Goal: Task Accomplishment & Management: Manage account settings

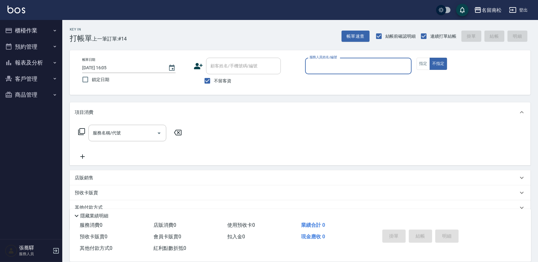
drag, startPoint x: 315, startPoint y: 59, endPoint x: 318, endPoint y: 74, distance: 15.4
click at [315, 60] on div "服務人員姓名/編號 服務人員姓名/編號" at bounding box center [358, 66] width 107 height 17
click at [321, 82] on span "[PERSON_NAME]-10" at bounding box center [319, 81] width 19 height 7
type input "賴宥彤-10"
drag, startPoint x: 420, startPoint y: 60, endPoint x: 343, endPoint y: 60, distance: 77.3
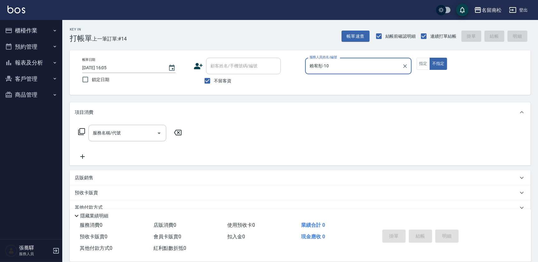
click at [411, 60] on div "帳單日期 [DATE] 16:05 鎖定日期 顧客姓名/手機號碼/編號 顧客姓名/手機號碼/編號 不留客資 服務人員姓名/編號 [PERSON_NAME]-1…" at bounding box center [300, 73] width 446 height 30
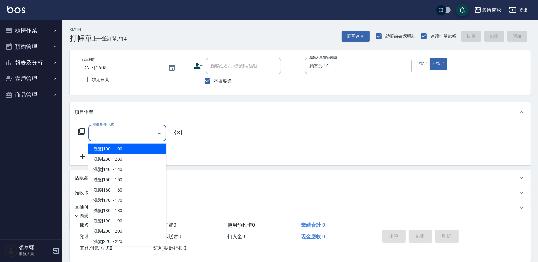
click at [135, 131] on input "服務名稱/代號" at bounding box center [122, 132] width 63 height 11
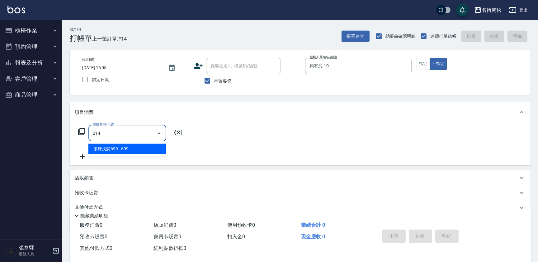
type input "滾珠洗髪699(214)"
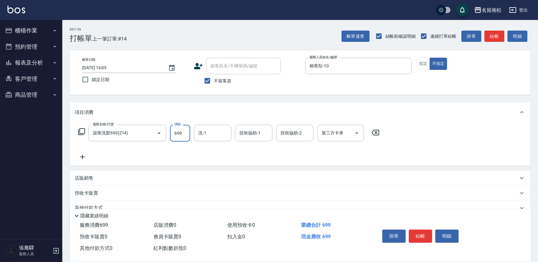
click at [184, 134] on input "699" at bounding box center [180, 133] width 20 height 17
click at [176, 131] on input "69700" at bounding box center [180, 133] width 20 height 17
click at [177, 131] on input "9700" at bounding box center [180, 133] width 20 height 17
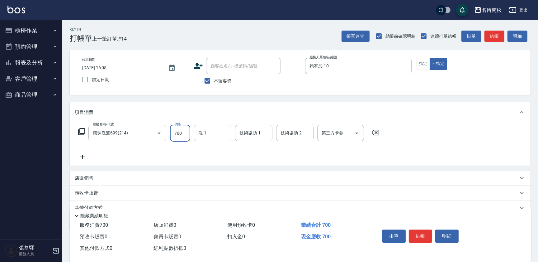
type input "700"
click at [220, 131] on div "1 洗-1" at bounding box center [212, 133] width 37 height 17
click at [217, 146] on span "[PERSON_NAME]-10" at bounding box center [208, 148] width 19 height 7
type input "賴宥彤-10"
click at [281, 131] on input "技術協助-2" at bounding box center [295, 132] width 32 height 11
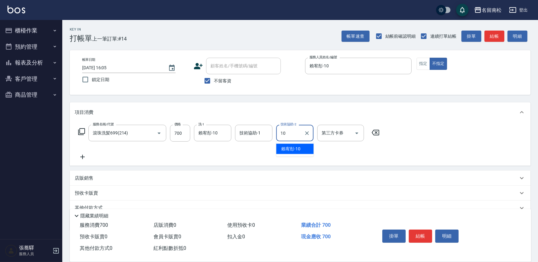
click at [283, 147] on span "[PERSON_NAME]-10" at bounding box center [290, 148] width 19 height 7
type input "賴宥彤-10"
click at [419, 60] on button "指定" at bounding box center [423, 64] width 13 height 12
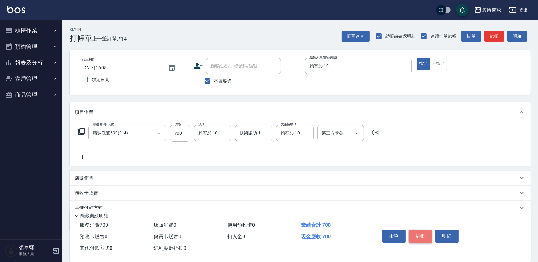
click at [419, 234] on button "結帳" at bounding box center [420, 235] width 23 height 13
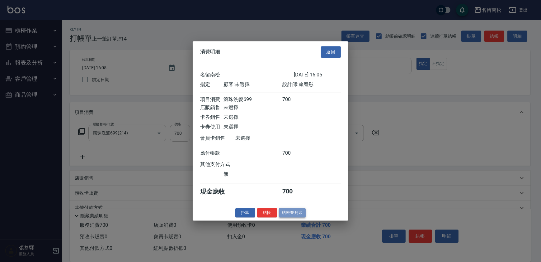
click at [292, 216] on button "結帳並列印" at bounding box center [292, 213] width 27 height 10
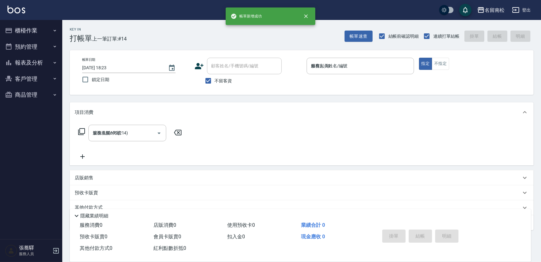
type input "[DATE] 18:23"
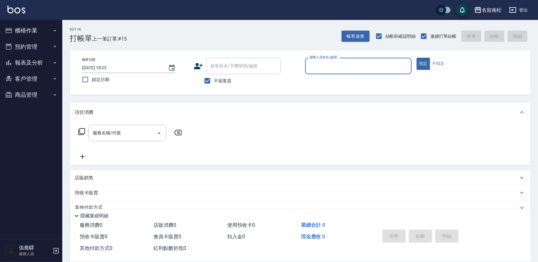
scroll to position [27, 0]
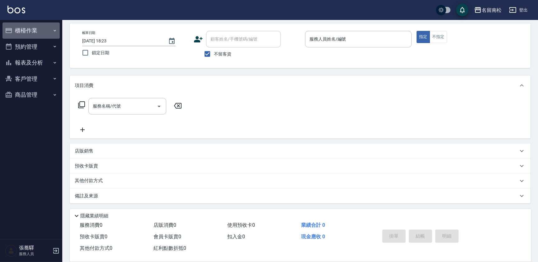
click at [22, 28] on button "櫃檯作業" at bounding box center [30, 30] width 57 height 16
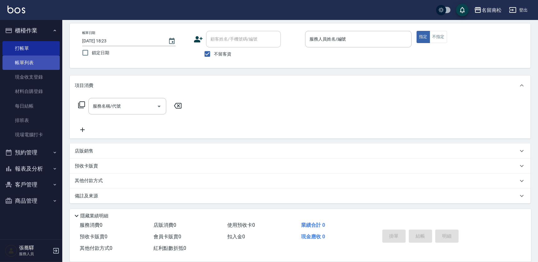
click at [27, 62] on link "帳單列表" at bounding box center [30, 62] width 57 height 14
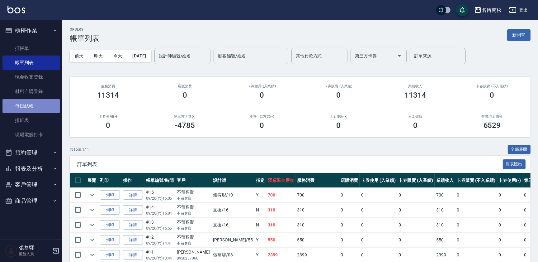
click at [31, 101] on link "每日結帳" at bounding box center [30, 106] width 57 height 14
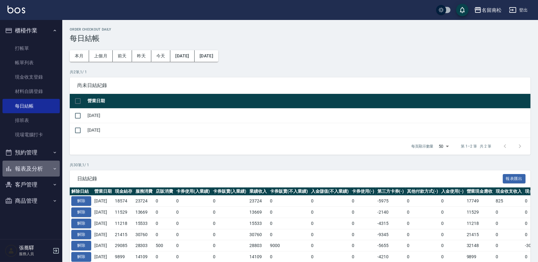
click at [25, 174] on button "報表及分析" at bounding box center [30, 168] width 57 height 16
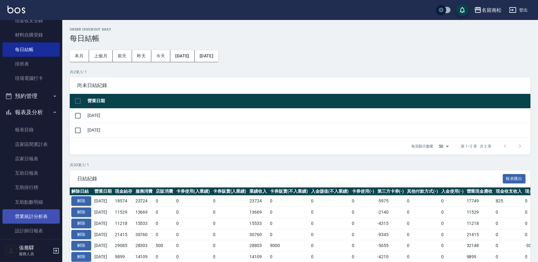
scroll to position [85, 0]
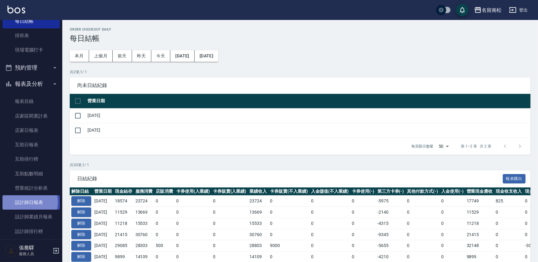
click at [28, 202] on link "設計師日報表" at bounding box center [30, 202] width 57 height 14
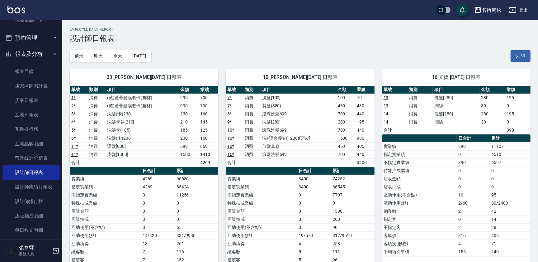
scroll to position [13, 0]
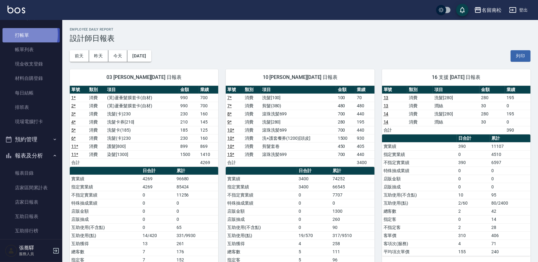
click at [20, 34] on link "打帳單" at bounding box center [30, 35] width 57 height 14
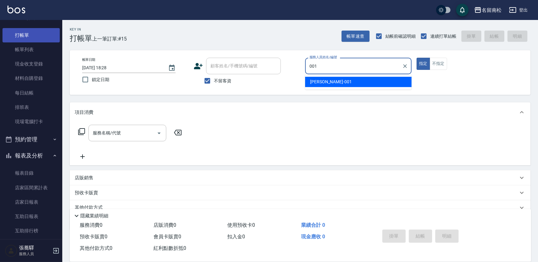
type input "[PERSON_NAME]-001"
type button "true"
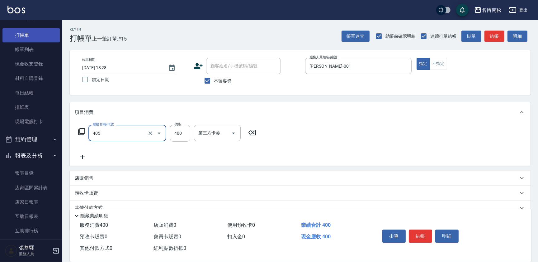
type input "剪髮(400)(405)"
type input "500"
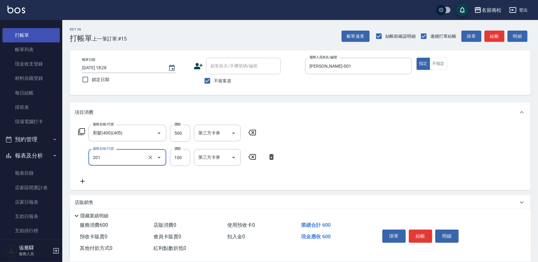
type input "洗髮[100](201)"
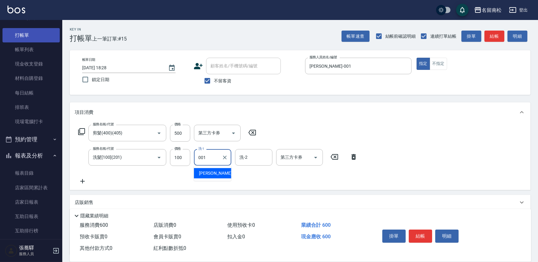
type input "[PERSON_NAME]-001"
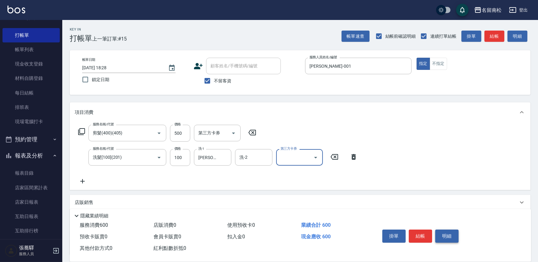
click at [442, 234] on button "明細" at bounding box center [446, 235] width 23 height 13
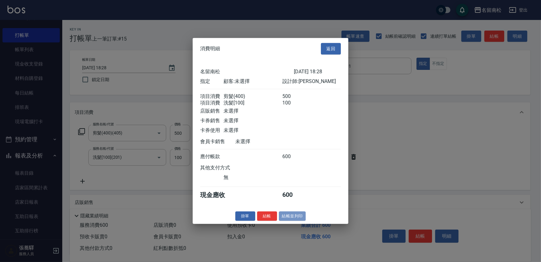
drag, startPoint x: 293, startPoint y: 214, endPoint x: 290, endPoint y: 218, distance: 5.5
click at [290, 218] on button "結帳並列印" at bounding box center [292, 216] width 27 height 10
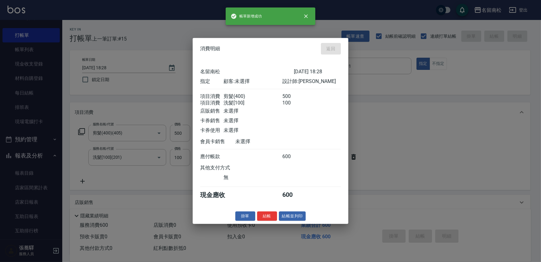
type input "[DATE] 18:43"
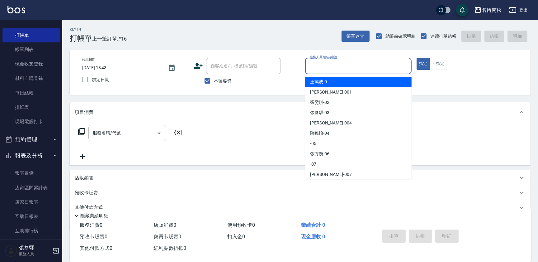
click at [363, 67] on input "服務人員姓名/編號" at bounding box center [358, 65] width 101 height 11
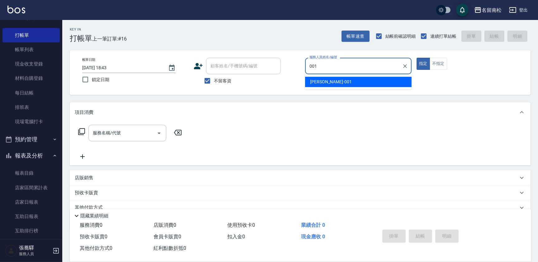
type input "[PERSON_NAME]-001"
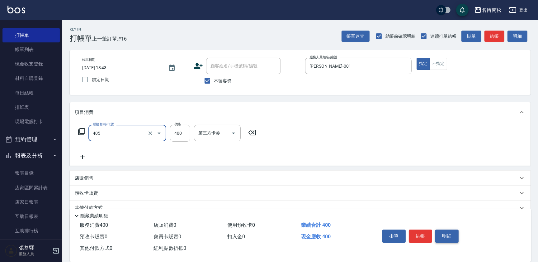
type input "剪髮(400)(405)"
click at [448, 236] on button "明細" at bounding box center [446, 235] width 23 height 13
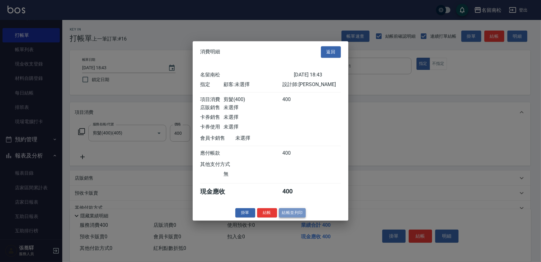
click at [284, 213] on button "結帳並列印" at bounding box center [292, 213] width 27 height 10
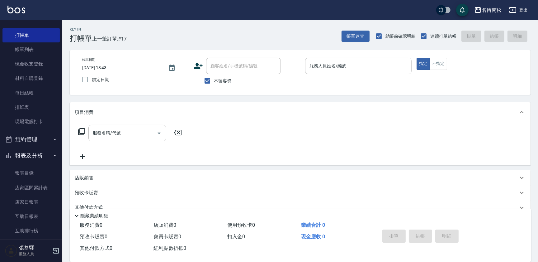
drag, startPoint x: 372, startPoint y: 56, endPoint x: 373, endPoint y: 62, distance: 6.7
click at [373, 60] on div "帳單日期 [DATE] 18:43 鎖定日期 顧客姓名/手機號碼/編號 顧客姓名/手機號碼/編號 不留客資 服務人員姓名/編號 服務人員姓名/編號 指定 不指定" at bounding box center [300, 72] width 461 height 45
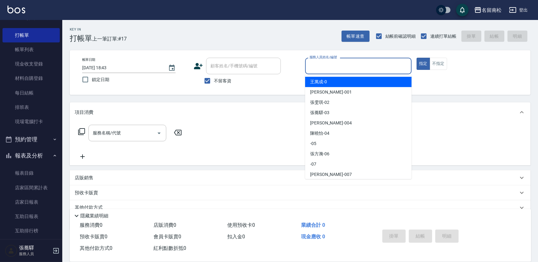
click at [375, 66] on input "服務人員姓名/編號" at bounding box center [358, 65] width 101 height 11
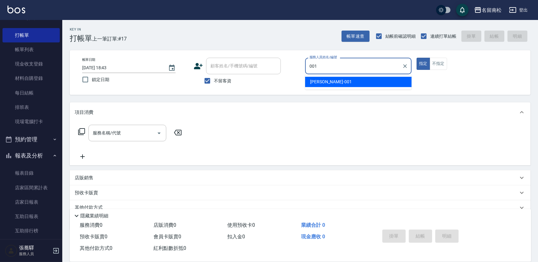
type input "[PERSON_NAME]-001"
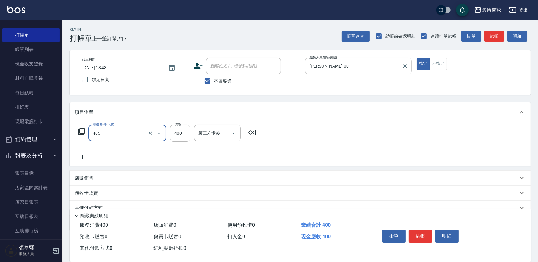
type input "剪髮(400)(405)"
type input "500"
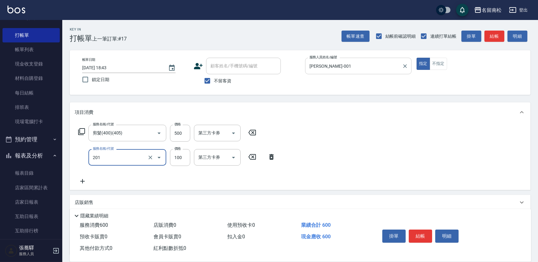
type input "洗髮[100](201)"
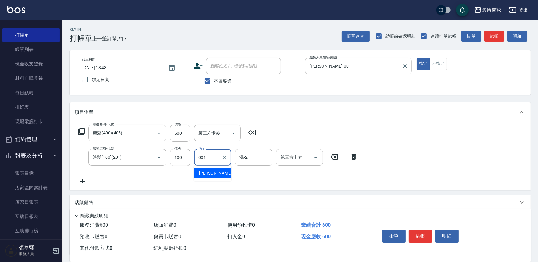
type input "[PERSON_NAME]-001"
click at [451, 235] on button "明細" at bounding box center [446, 235] width 23 height 13
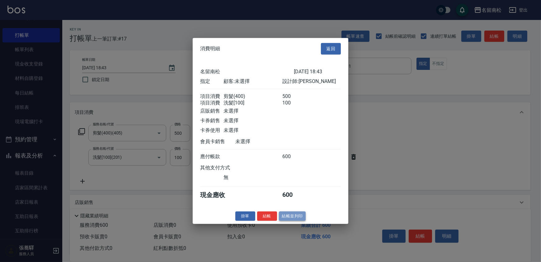
click at [287, 219] on button "結帳並列印" at bounding box center [292, 216] width 27 height 10
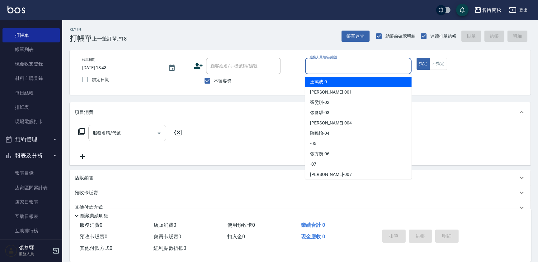
click at [388, 64] on input "服務人員姓名/編號" at bounding box center [358, 65] width 101 height 11
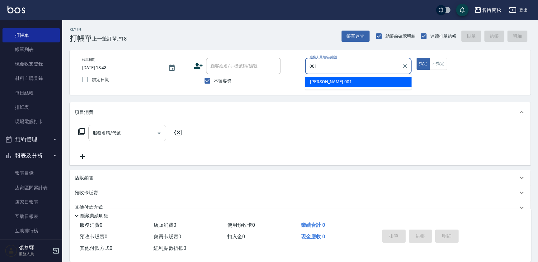
type input "[PERSON_NAME]-001"
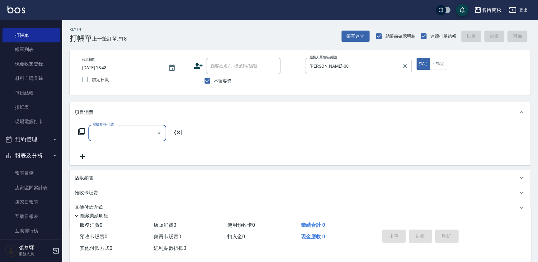
type input "2"
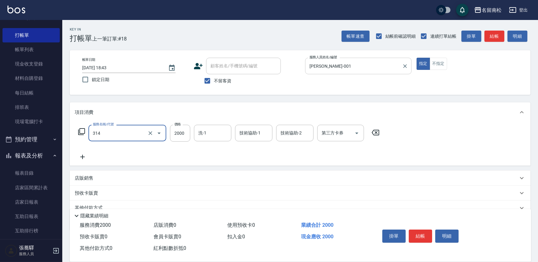
type input "燙髮[2000](314)"
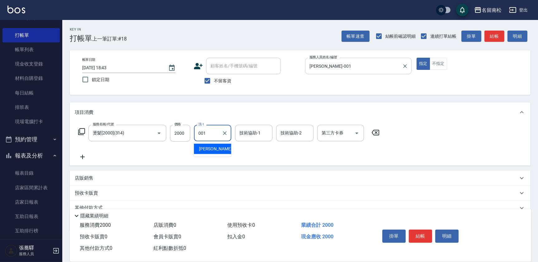
type input "[PERSON_NAME]-001"
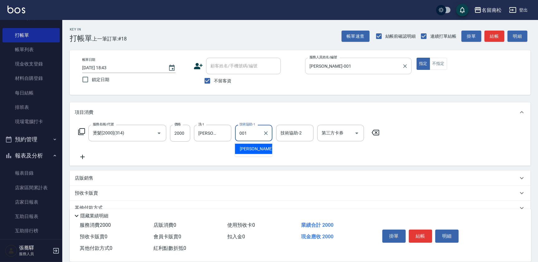
type input "[PERSON_NAME]-001"
click at [450, 229] on button "明細" at bounding box center [446, 235] width 23 height 13
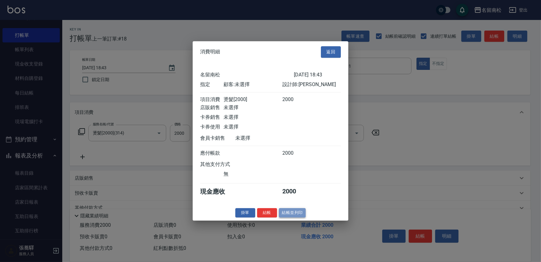
click at [297, 217] on button "結帳並列印" at bounding box center [292, 213] width 27 height 10
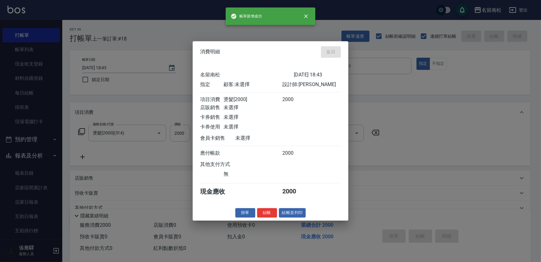
type input "[DATE] 18:44"
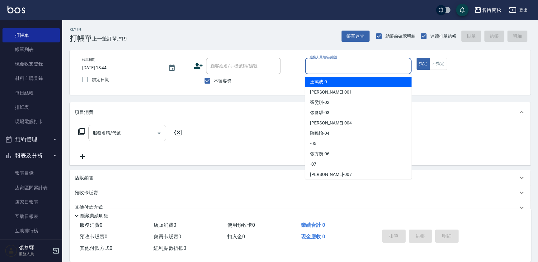
click at [348, 69] on input "服務人員姓名/編號" at bounding box center [358, 65] width 101 height 11
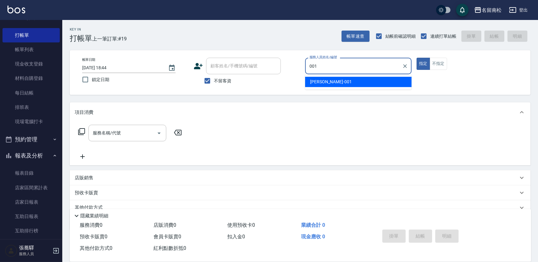
type input "[PERSON_NAME]-001"
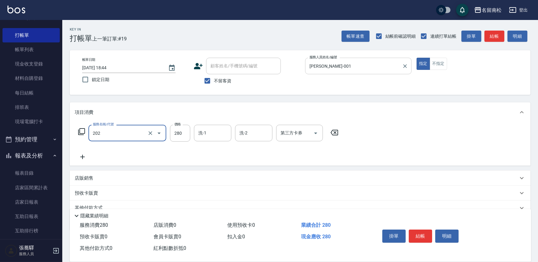
type input "洗髮[280](202)"
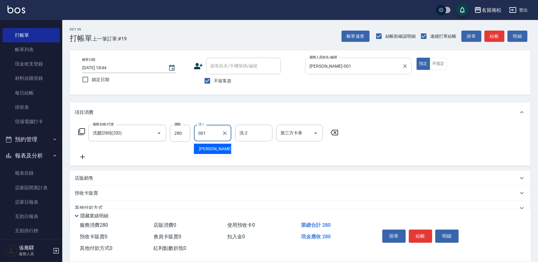
type input "[PERSON_NAME]-001"
click at [453, 234] on button "明細" at bounding box center [446, 235] width 23 height 13
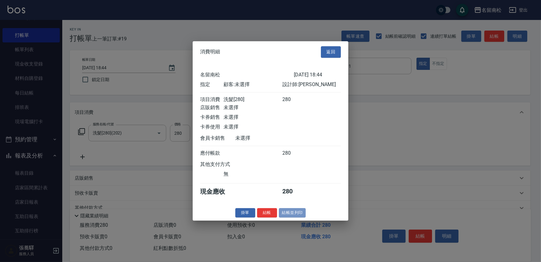
drag, startPoint x: 295, startPoint y: 211, endPoint x: 292, endPoint y: 218, distance: 7.6
click at [292, 217] on button "結帳並列印" at bounding box center [292, 213] width 27 height 10
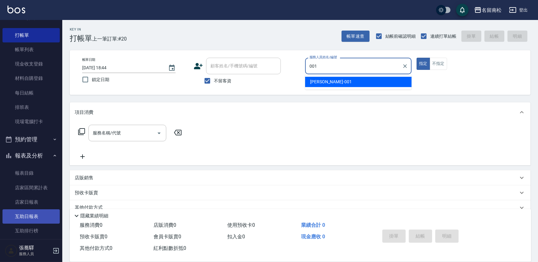
type input "[PERSON_NAME]-001"
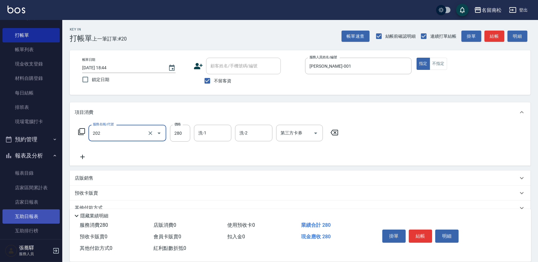
type input "洗髮[280](202)"
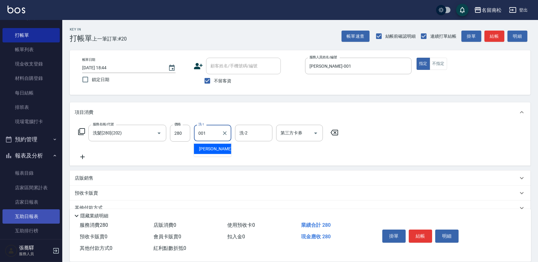
type input "[PERSON_NAME]-001"
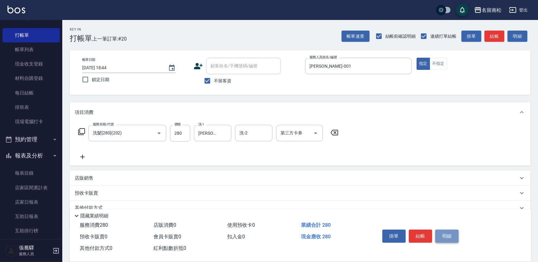
click at [453, 237] on button "明細" at bounding box center [446, 235] width 23 height 13
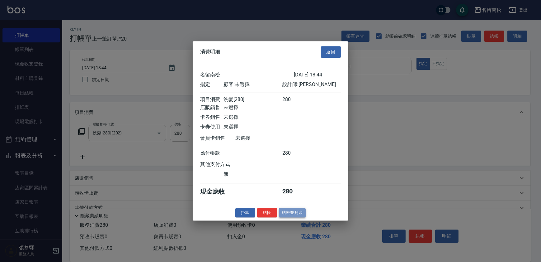
drag, startPoint x: 288, startPoint y: 212, endPoint x: 269, endPoint y: 213, distance: 18.7
click at [288, 212] on button "結帳並列印" at bounding box center [292, 213] width 27 height 10
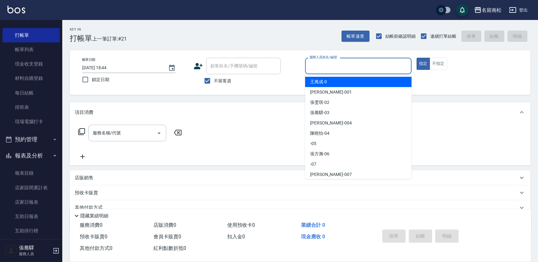
click at [380, 66] on input "服務人員姓名/編號" at bounding box center [358, 65] width 101 height 11
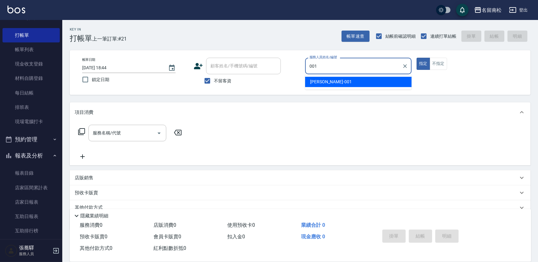
type input "[PERSON_NAME]-001"
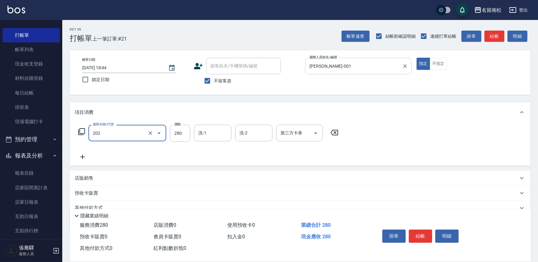
type input "洗髮[280](202)"
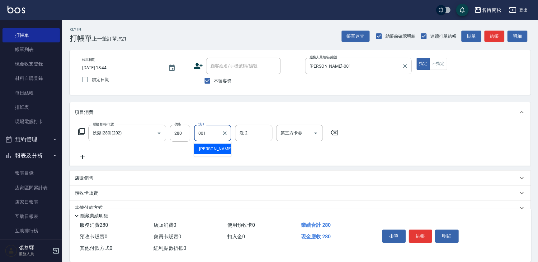
type input "[PERSON_NAME]-001"
click at [449, 236] on button "明細" at bounding box center [446, 235] width 23 height 13
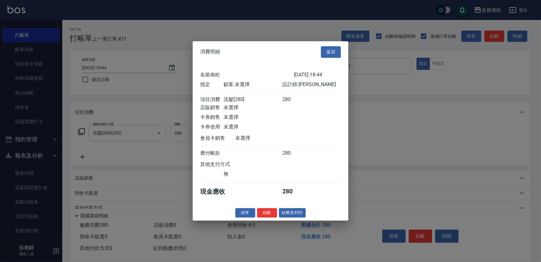
drag, startPoint x: 454, startPoint y: 237, endPoint x: 396, endPoint y: 231, distance: 58.9
click at [445, 238] on div at bounding box center [270, 131] width 541 height 262
click at [288, 216] on button "結帳並列印" at bounding box center [292, 213] width 27 height 10
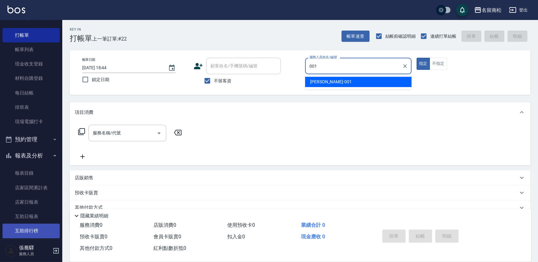
type input "[PERSON_NAME]-001"
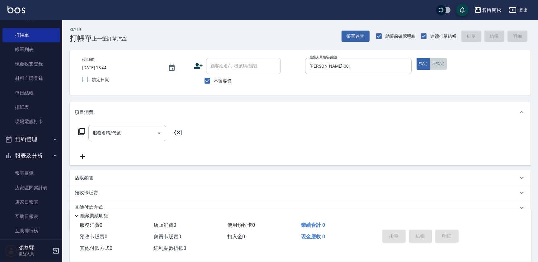
drag, startPoint x: 438, startPoint y: 63, endPoint x: 431, endPoint y: 76, distance: 15.3
click at [439, 69] on button "不指定" at bounding box center [438, 64] width 17 height 12
click at [101, 139] on div "服務名稱/代號" at bounding box center [127, 133] width 78 height 17
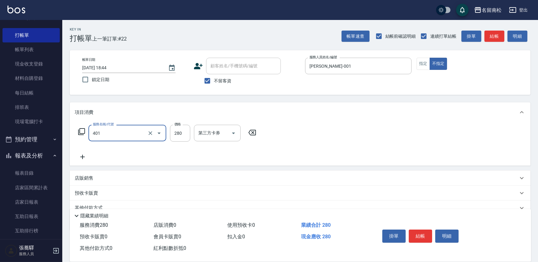
type input "剪髮(280)(401)"
type input "380"
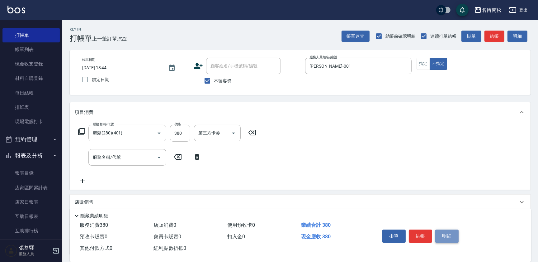
click at [452, 237] on button "明細" at bounding box center [446, 235] width 23 height 13
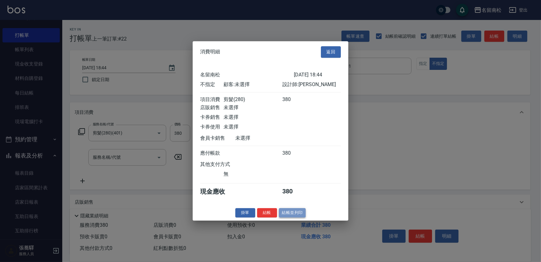
click at [298, 217] on button "結帳並列印" at bounding box center [292, 213] width 27 height 10
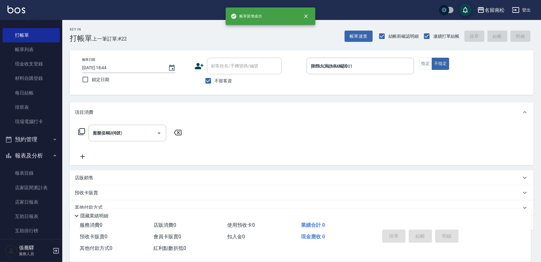
type input "[DATE] 18:45"
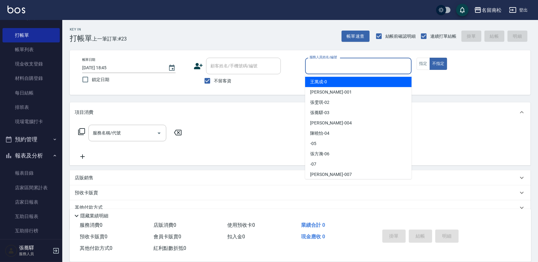
click at [366, 62] on input "服務人員姓名/編號" at bounding box center [358, 65] width 101 height 11
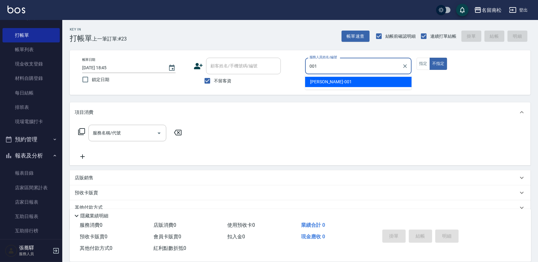
type input "[PERSON_NAME]-001"
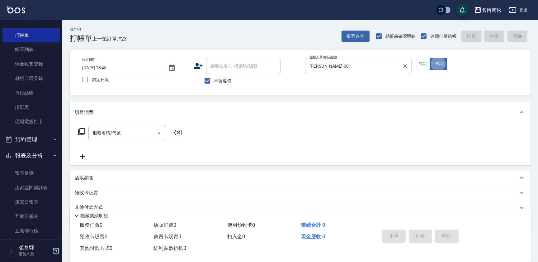
type button "false"
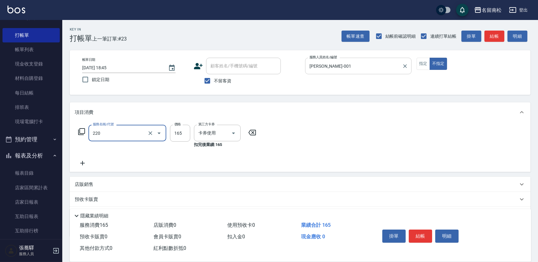
type input "洗髮卡券(165)(220)"
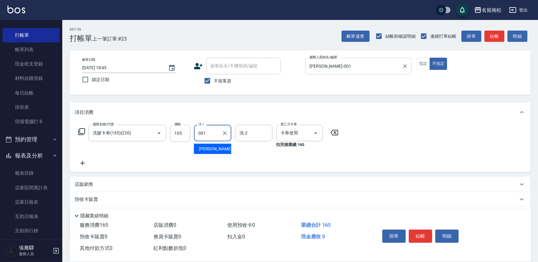
type input "[PERSON_NAME]-001"
click at [423, 65] on button "指定" at bounding box center [423, 64] width 13 height 12
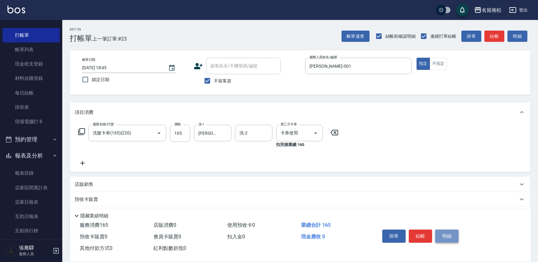
click at [438, 234] on button "明細" at bounding box center [446, 235] width 23 height 13
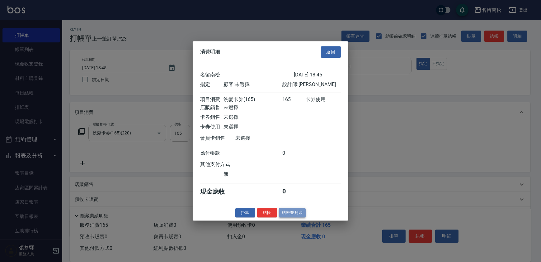
click at [295, 217] on button "結帳並列印" at bounding box center [292, 213] width 27 height 10
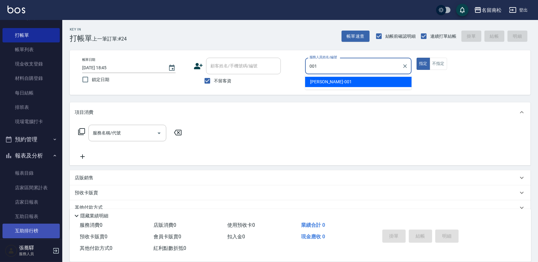
type input "[PERSON_NAME]-001"
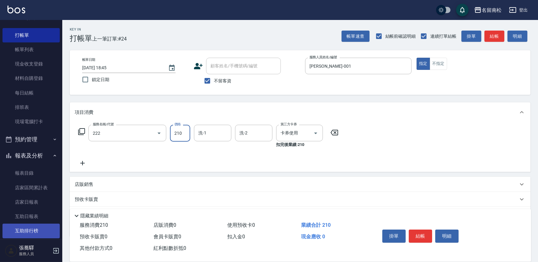
type input "洗髮卡券[210](222)"
type input "[PERSON_NAME]-03"
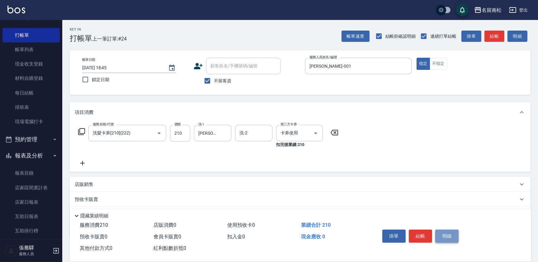
click at [449, 234] on button "明細" at bounding box center [446, 235] width 23 height 13
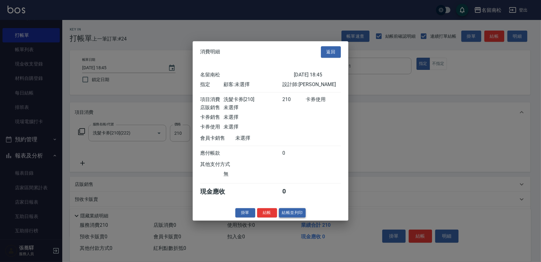
click at [298, 214] on button "結帳並列印" at bounding box center [292, 213] width 27 height 10
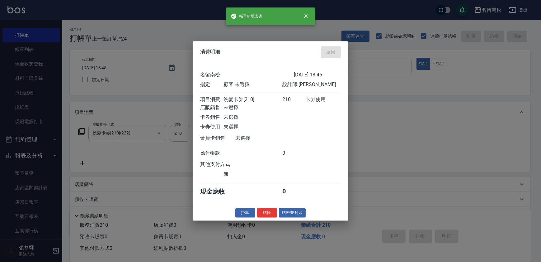
type input "[DATE] 18:46"
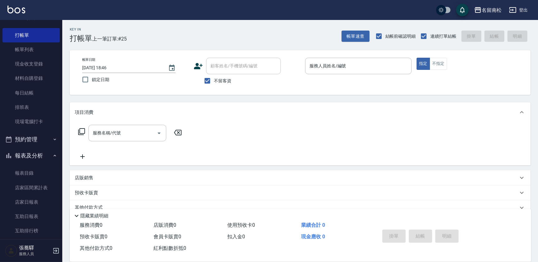
drag, startPoint x: 375, startPoint y: 56, endPoint x: 380, endPoint y: 74, distance: 19.3
click at [376, 62] on div "帳單日期 [DATE] 18:46 鎖定日期 顧客姓名/手機號碼/編號 顧客姓名/手機號碼/編號 不留客資 服務人員姓名/編號 服務人員姓名/編號 指定 不指定" at bounding box center [300, 72] width 461 height 45
click at [380, 74] on p at bounding box center [358, 77] width 107 height 7
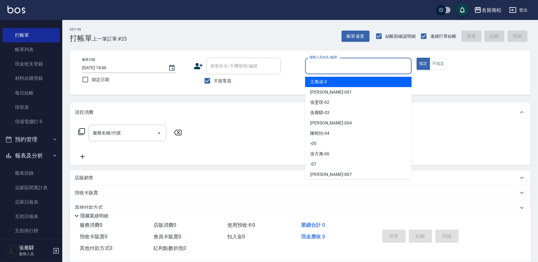
click at [382, 70] on input "服務人員姓名/編號" at bounding box center [358, 65] width 101 height 11
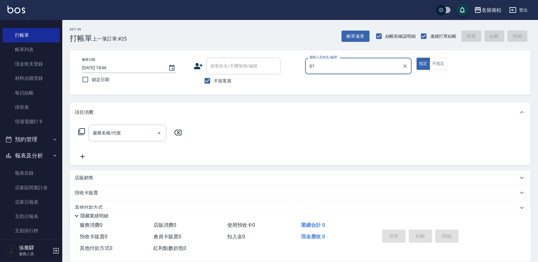
type input "01"
click at [417, 58] on button "指定" at bounding box center [423, 64] width 13 height 12
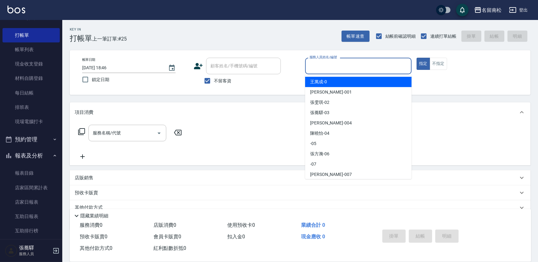
click at [400, 70] on input "服務人員姓名/編號" at bounding box center [358, 65] width 101 height 11
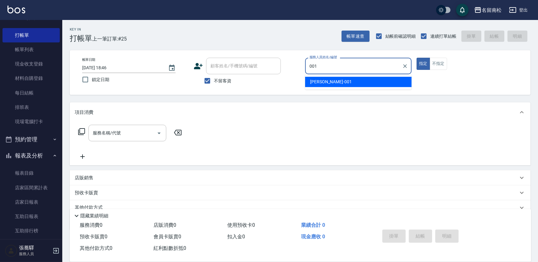
type input "[PERSON_NAME]-001"
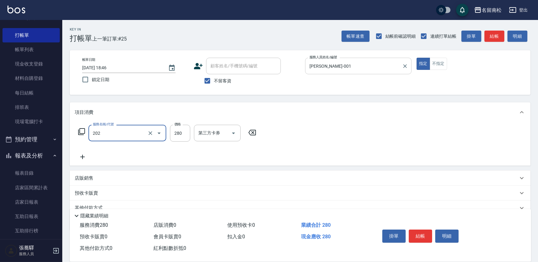
type input "洗髮[280](202)"
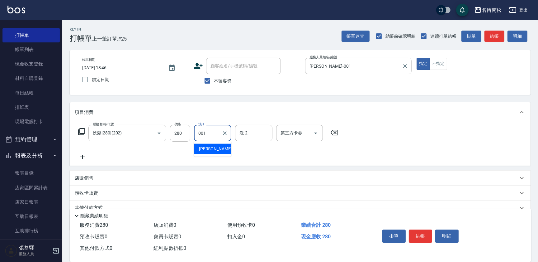
type input "[PERSON_NAME]-001"
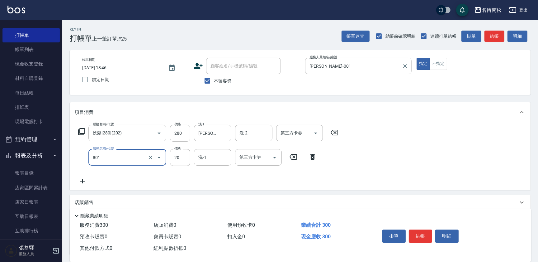
type input "潤絲(801)"
type input "30"
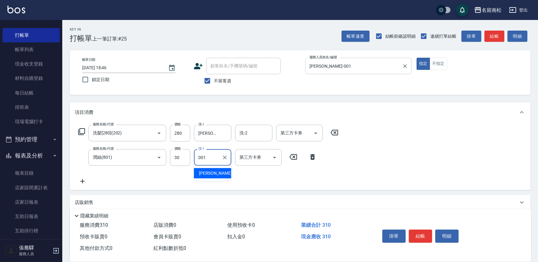
type input "[PERSON_NAME]-001"
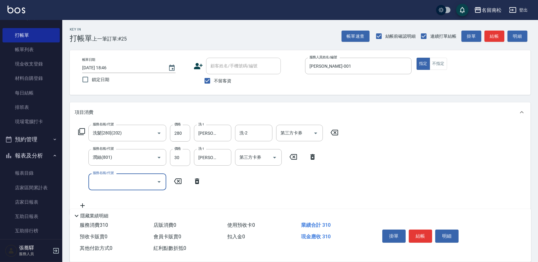
click at [435, 231] on div "掛單 結帳 明細" at bounding box center [420, 237] width 81 height 20
click at [442, 233] on button "明細" at bounding box center [446, 235] width 23 height 13
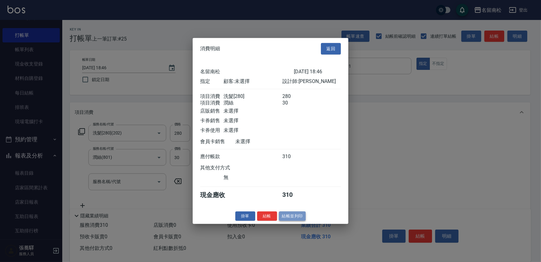
click at [297, 215] on button "結帳並列印" at bounding box center [292, 216] width 27 height 10
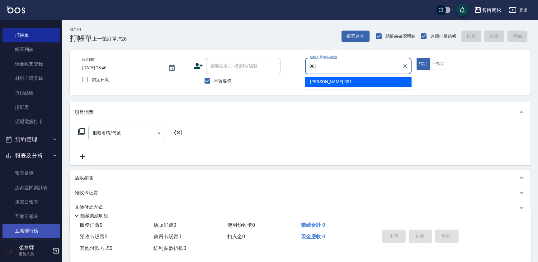
type input "[PERSON_NAME]-001"
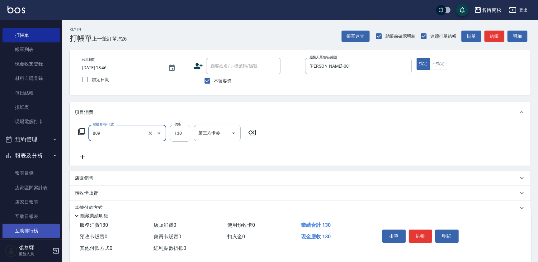
type input "單梳(809)"
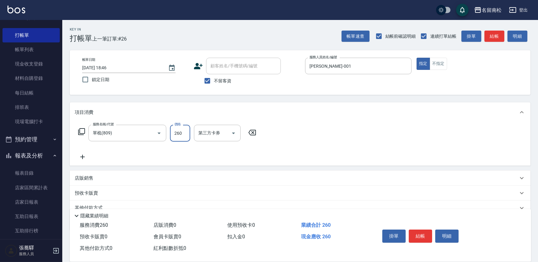
type input "260"
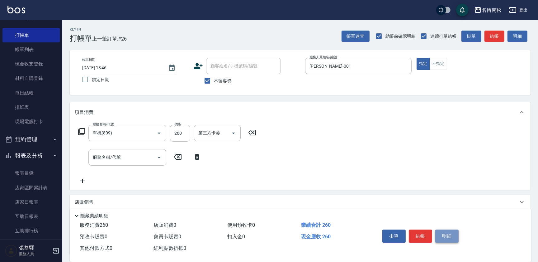
click at [441, 239] on button "明細" at bounding box center [446, 235] width 23 height 13
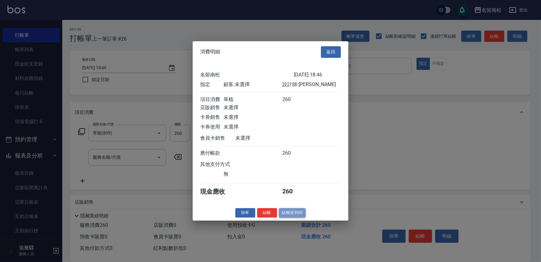
click at [288, 215] on button "結帳並列印" at bounding box center [292, 213] width 27 height 10
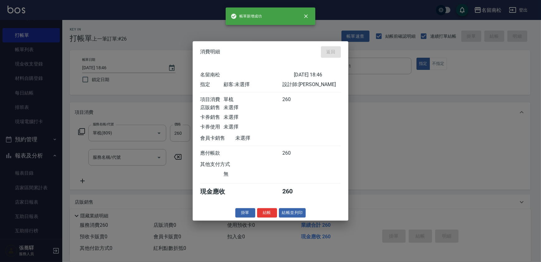
type input "[DATE] 18:47"
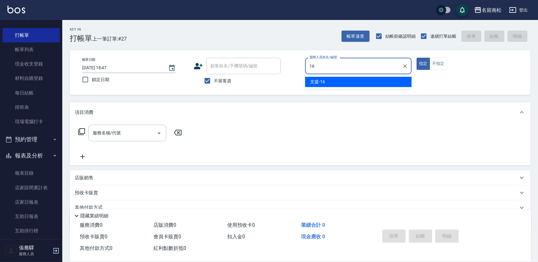
type input "支援-16"
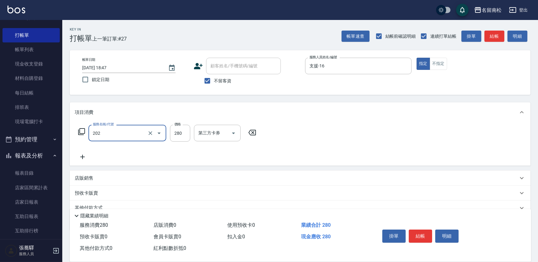
type input "洗髮[280](202)"
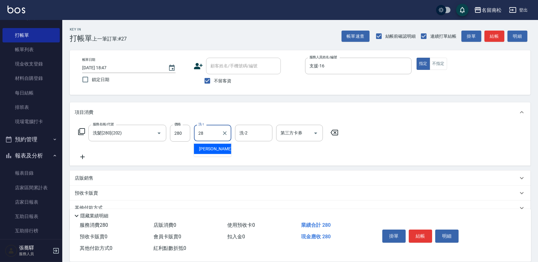
type input "[PERSON_NAME]-28"
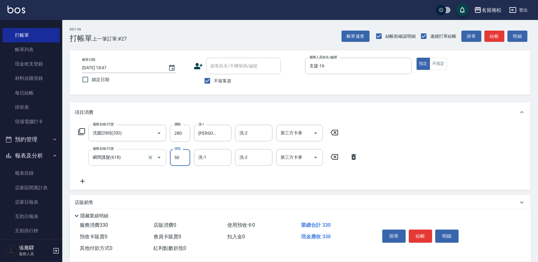
click at [119, 154] on input "瞬間護髮(618)" at bounding box center [118, 157] width 55 height 11
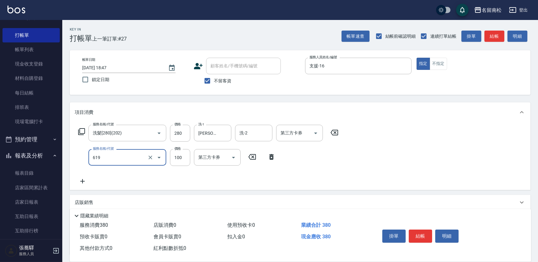
type input "煥彩.玻酸.晶膜.水療(619)"
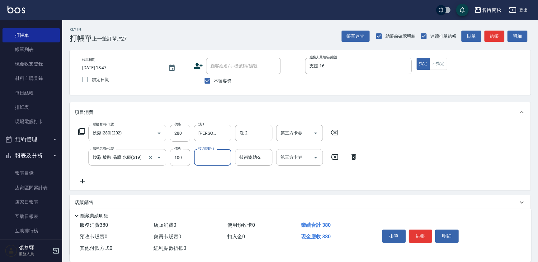
type input "8"
type input "[PERSON_NAME]-28"
click at [434, 65] on button "不指定" at bounding box center [438, 64] width 17 height 12
drag, startPoint x: 417, startPoint y: 247, endPoint x: 428, endPoint y: 236, distance: 15.2
click at [420, 243] on div "掛單 結帳 明細" at bounding box center [448, 236] width 151 height 35
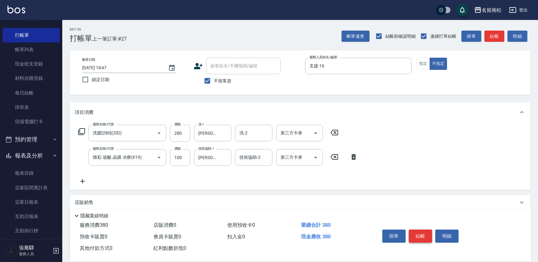
click at [428, 236] on button "結帳" at bounding box center [420, 235] width 23 height 13
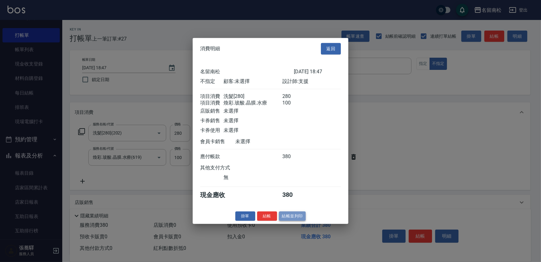
click at [289, 220] on button "結帳並列印" at bounding box center [292, 216] width 27 height 10
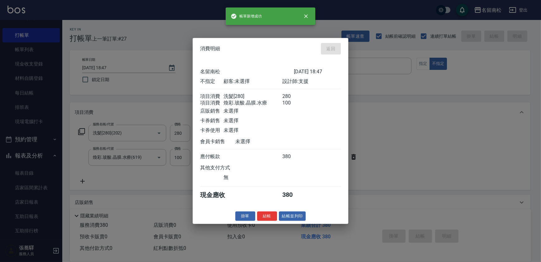
type input "[DATE] 18:52"
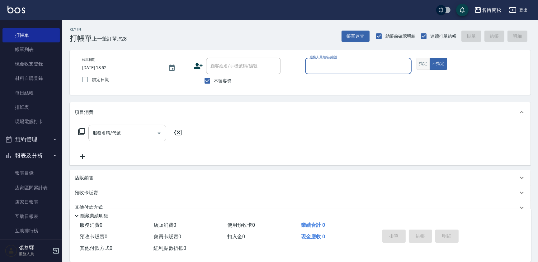
click at [419, 62] on button "指定" at bounding box center [423, 64] width 13 height 12
type input "[PERSON_NAME]-03"
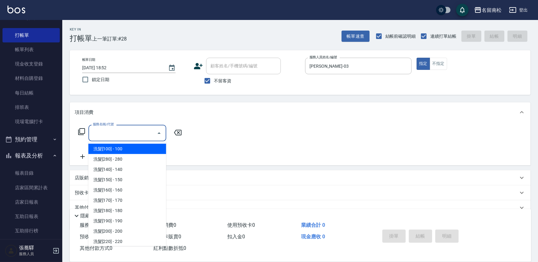
click at [142, 132] on input "服務名稱/代號" at bounding box center [122, 132] width 63 height 11
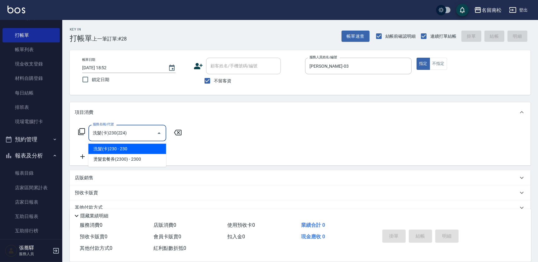
type input "洗髮(卡)230(224)"
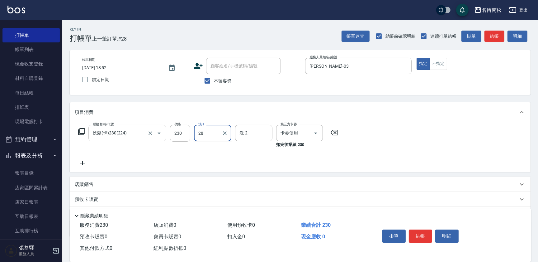
type input "[PERSON_NAME]-28"
click at [418, 237] on button "結帳" at bounding box center [420, 235] width 23 height 13
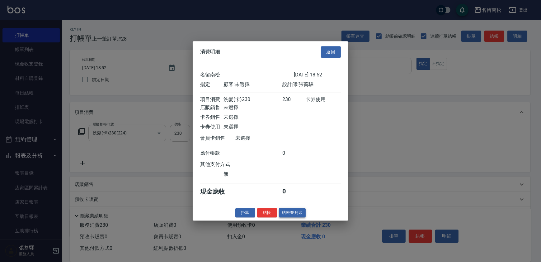
click at [294, 217] on button "結帳並列印" at bounding box center [292, 213] width 27 height 10
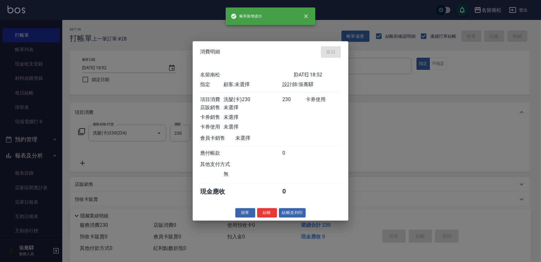
type input "[DATE] 19:17"
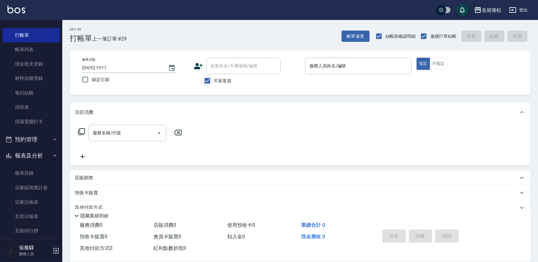
drag, startPoint x: 207, startPoint y: 81, endPoint x: 211, endPoint y: 78, distance: 4.2
click at [207, 81] on input "不留客資" at bounding box center [207, 80] width 13 height 13
checkbox input "false"
click at [229, 67] on input "顧客姓名/手機號碼/編號" at bounding box center [239, 65] width 60 height 11
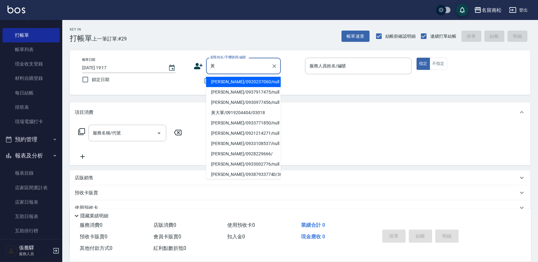
click at [228, 93] on li "[PERSON_NAME]/0937917475/null" at bounding box center [243, 92] width 75 height 10
type input "[PERSON_NAME]/0937917475/null"
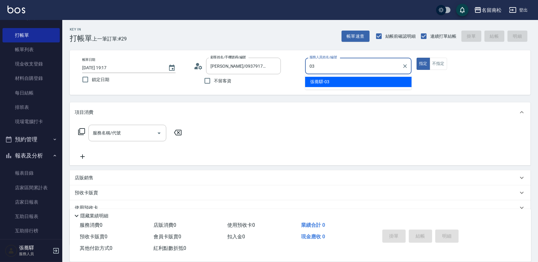
type input "[PERSON_NAME]-03"
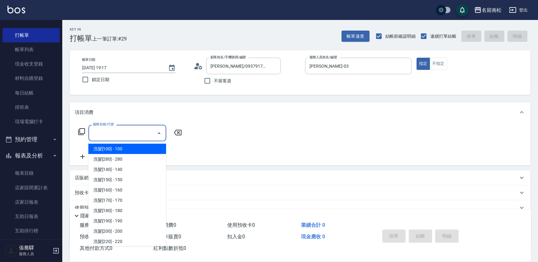
click at [133, 131] on input "服務名稱/代號" at bounding box center [122, 132] width 63 height 11
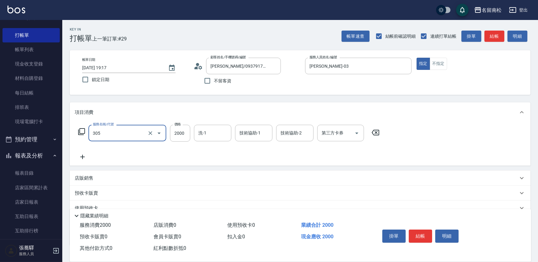
type input "離子燙[2000](305)"
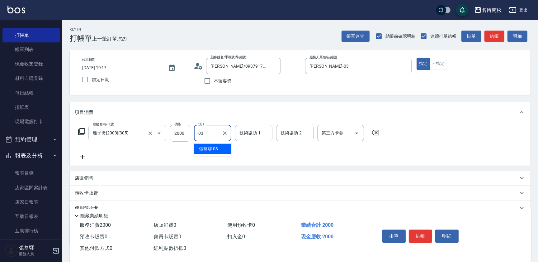
type input "[PERSON_NAME]-03"
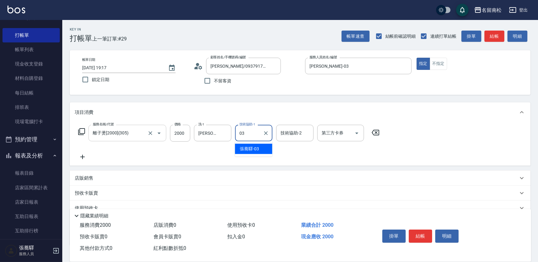
type input "[PERSON_NAME]-03"
click at [81, 159] on icon at bounding box center [83, 156] width 16 height 7
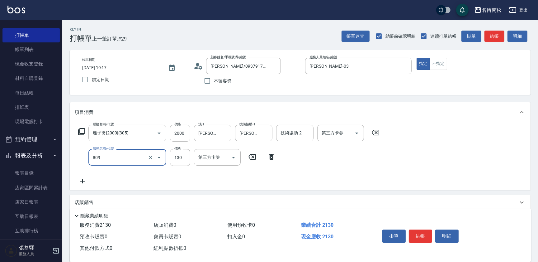
type input "單梳(809)"
click at [271, 155] on icon at bounding box center [271, 157] width 4 height 6
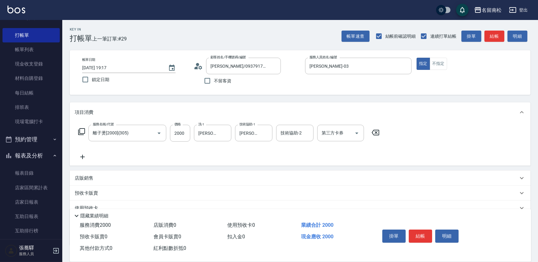
click at [84, 153] on icon at bounding box center [83, 156] width 16 height 7
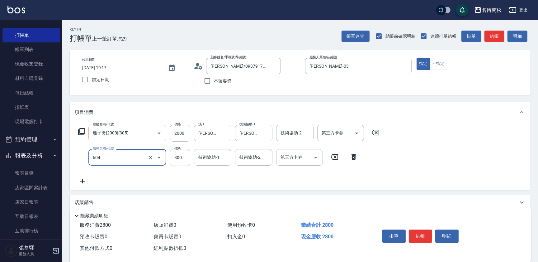
type input "護髮[800](604)"
click at [184, 160] on input "800" at bounding box center [180, 157] width 20 height 17
type input "899"
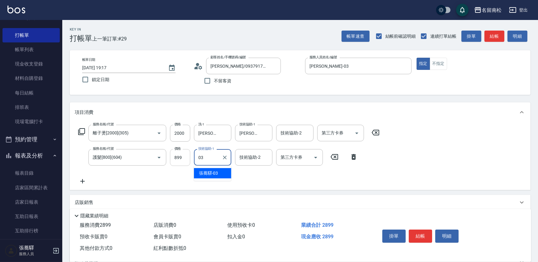
type input "[PERSON_NAME]-03"
click at [425, 232] on button "結帳" at bounding box center [420, 235] width 23 height 13
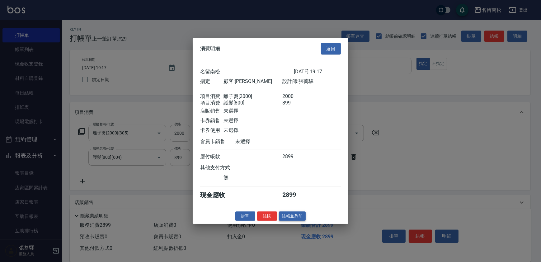
click at [300, 221] on button "結帳並列印" at bounding box center [292, 216] width 27 height 10
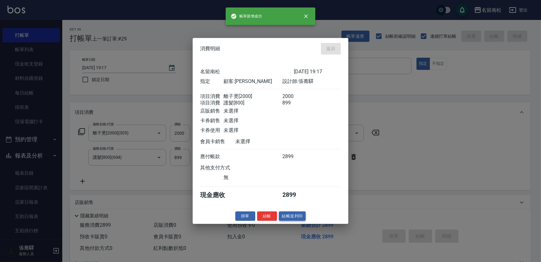
type input "[DATE] 19:18"
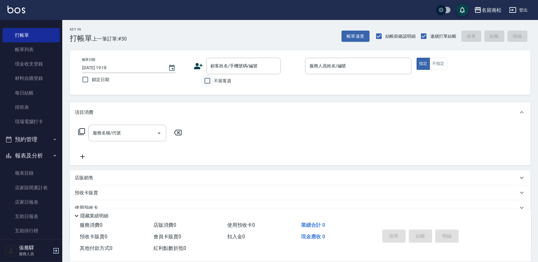
click at [211, 82] on input "不留客資" at bounding box center [207, 80] width 13 height 13
checkbox input "true"
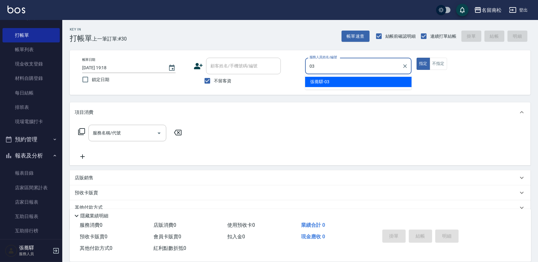
type input "[PERSON_NAME]-03"
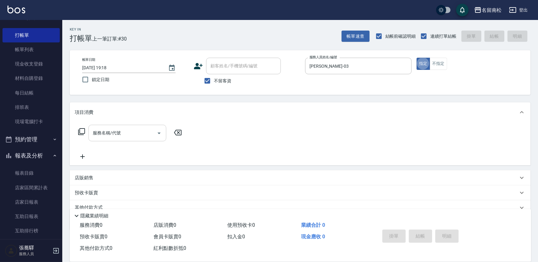
click at [116, 139] on div "服務名稱/代號" at bounding box center [127, 133] width 78 height 17
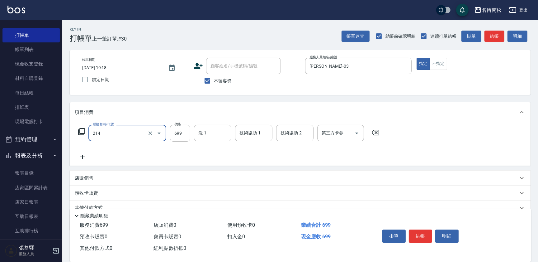
type input "滾珠洗髪699(214)"
type input "700"
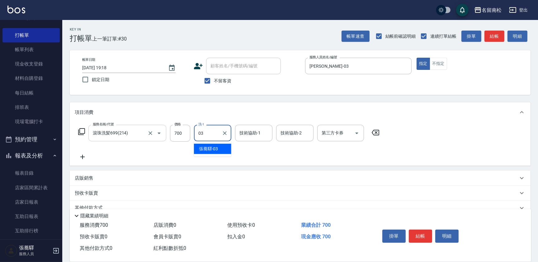
type input "[PERSON_NAME]-03"
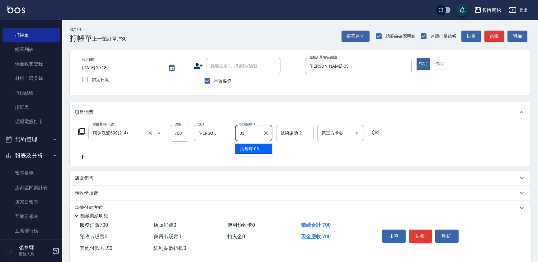
type input "[PERSON_NAME]-03"
click at [84, 156] on icon at bounding box center [82, 157] width 4 height 4
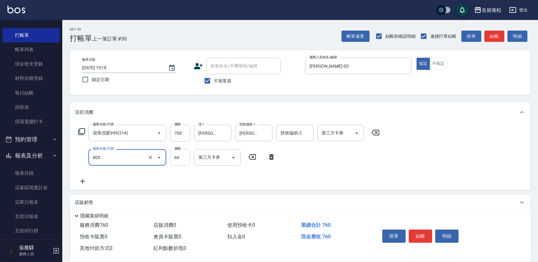
type input "吹捲(803)"
click at [183, 158] on input "60" at bounding box center [180, 157] width 20 height 17
type input "50"
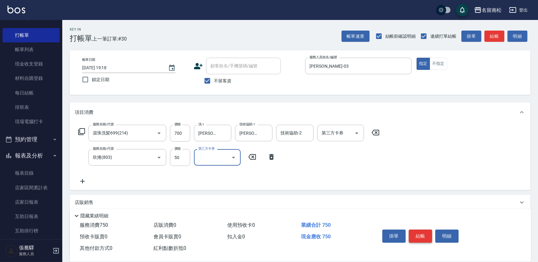
click at [421, 236] on button "結帳" at bounding box center [420, 235] width 23 height 13
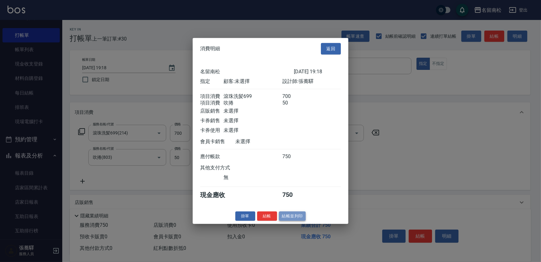
click at [297, 219] on button "結帳並列印" at bounding box center [292, 216] width 27 height 10
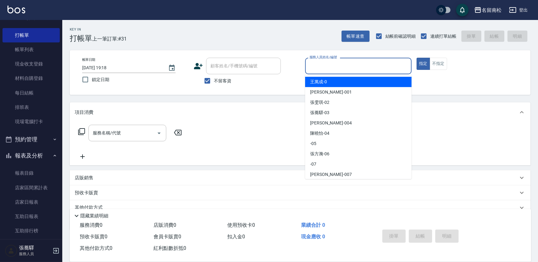
click at [354, 68] on input "服務人員姓名/編號" at bounding box center [358, 65] width 101 height 11
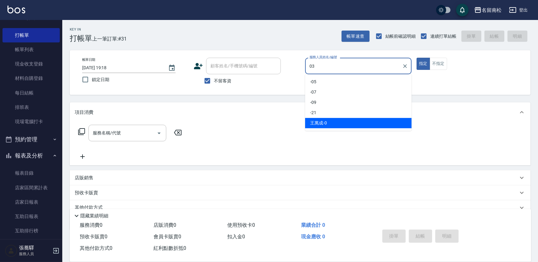
type input "[PERSON_NAME]-03"
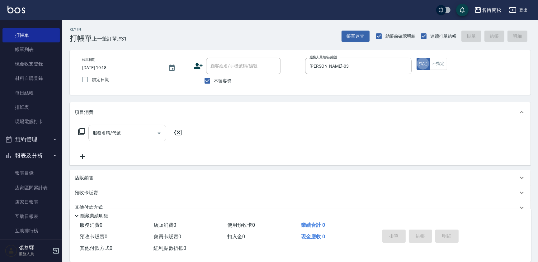
click at [122, 135] on input "服務名稱/代號" at bounding box center [122, 132] width 63 height 11
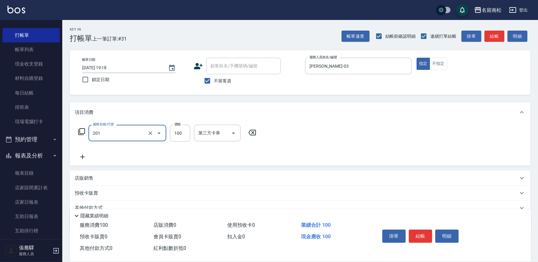
type input "洗髮[100](201)"
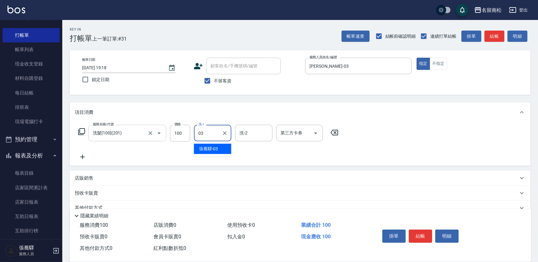
type input "[PERSON_NAME]-03"
click at [83, 154] on icon at bounding box center [83, 156] width 16 height 7
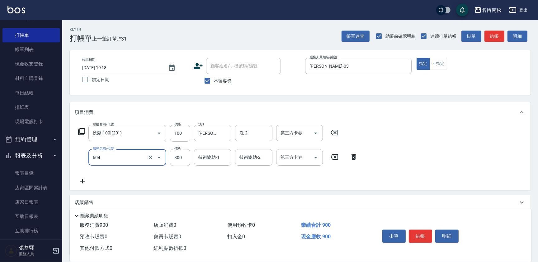
type input "護髮[800](604)"
type input "799"
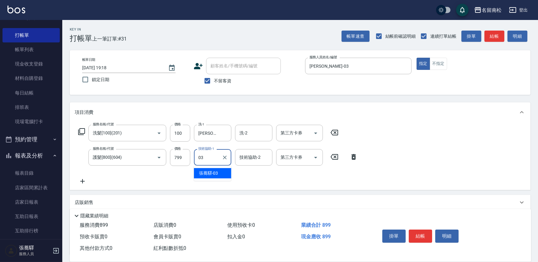
type input "[PERSON_NAME]-03"
click at [80, 178] on icon at bounding box center [83, 180] width 16 height 7
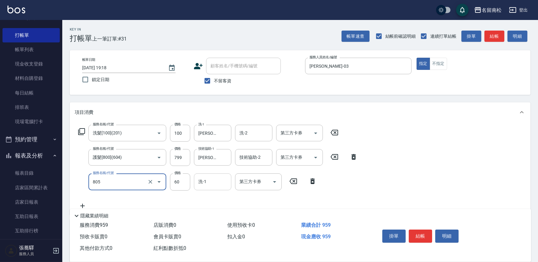
type input "勞水(805)"
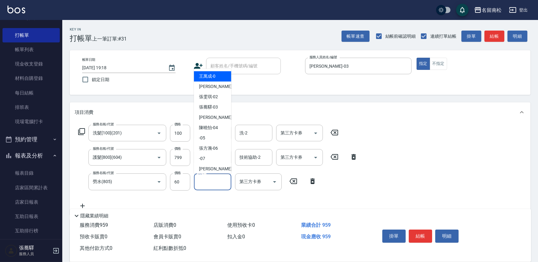
click at [209, 184] on input "洗-1" at bounding box center [213, 181] width 32 height 11
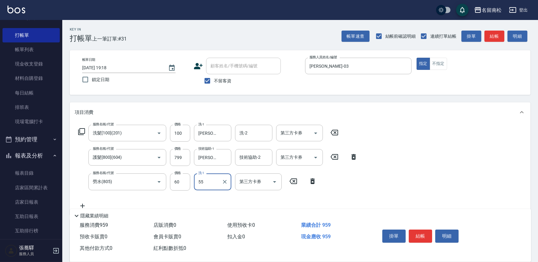
type input "呂秀貞-55"
click at [422, 233] on button "結帳" at bounding box center [420, 235] width 23 height 13
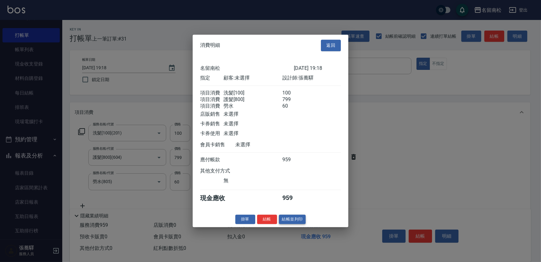
click at [294, 224] on button "結帳並列印" at bounding box center [292, 219] width 27 height 10
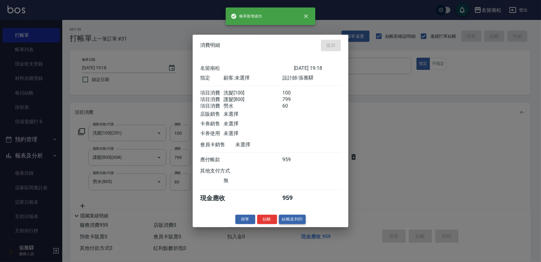
type input "[DATE] 19:19"
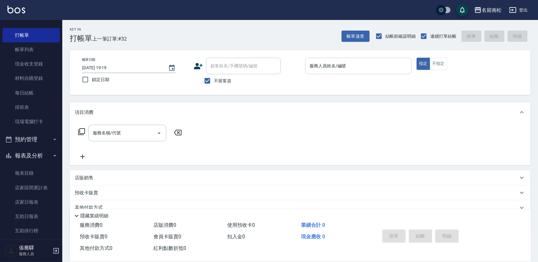
click at [351, 72] on div "服務人員姓名/編號" at bounding box center [358, 66] width 107 height 17
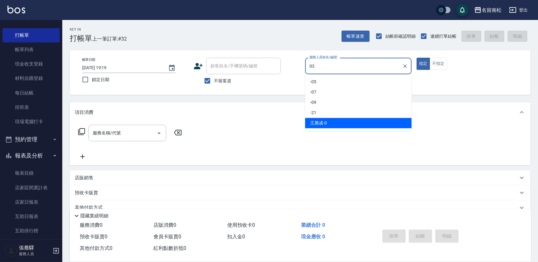
type input "[PERSON_NAME]-03"
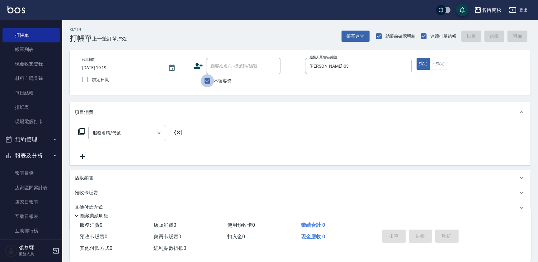
click at [207, 78] on input "不留客資" at bounding box center [207, 80] width 13 height 13
checkbox input "false"
click at [232, 63] on input "顧客姓名/手機號碼/編號" at bounding box center [239, 65] width 60 height 11
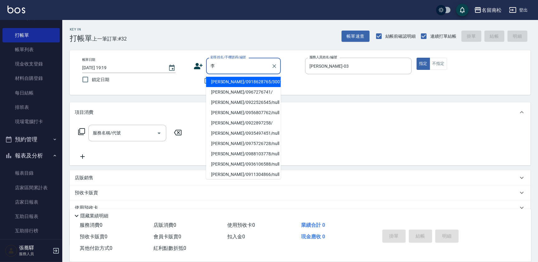
click at [242, 103] on li "[PERSON_NAME]/0922526545/null" at bounding box center [243, 102] width 75 height 10
type input "[PERSON_NAME]/0922526545/null"
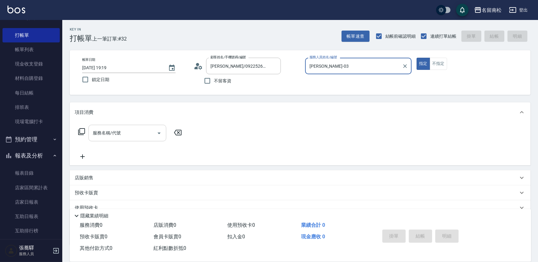
click at [134, 134] on input "服務名稱/代號" at bounding box center [122, 132] width 63 height 11
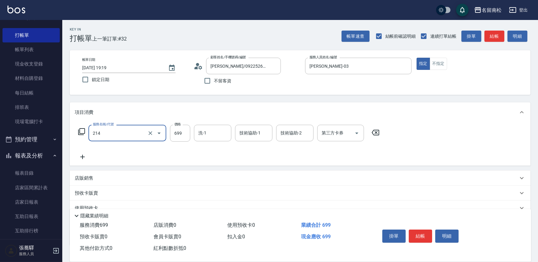
type input "滾珠洗髪699(214)"
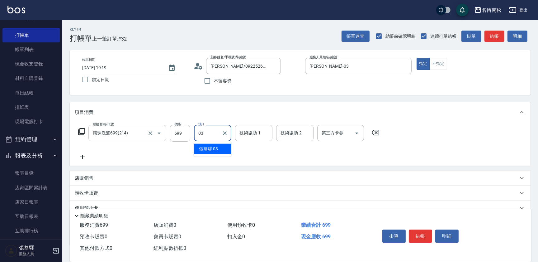
type input "[PERSON_NAME]-03"
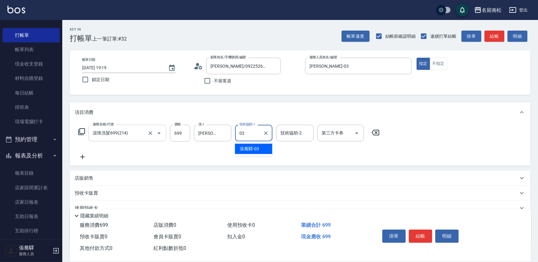
type input "[PERSON_NAME]-03"
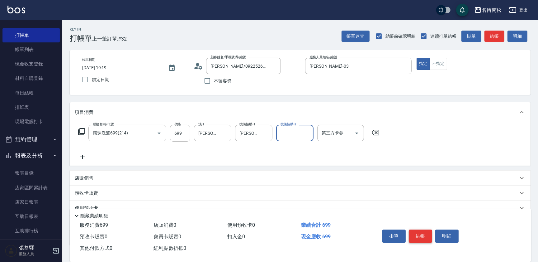
click at [420, 232] on button "結帳" at bounding box center [420, 235] width 23 height 13
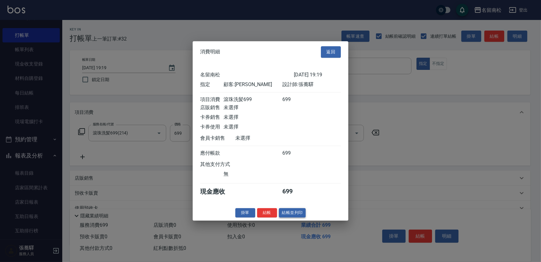
click at [286, 213] on button "結帳並列印" at bounding box center [292, 213] width 27 height 10
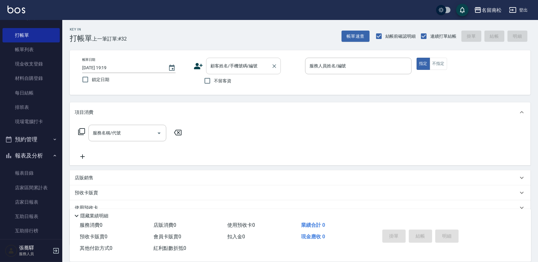
click at [225, 69] on input "顧客姓名/手機號碼/編號" at bounding box center [239, 65] width 60 height 11
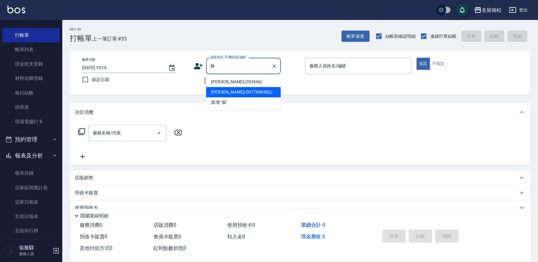
click at [244, 93] on li "[PERSON_NAME]/0977686982/" at bounding box center [243, 92] width 75 height 10
type input "[PERSON_NAME]/0977686982/"
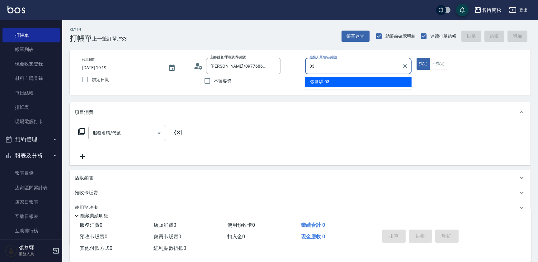
type input "[PERSON_NAME]-03"
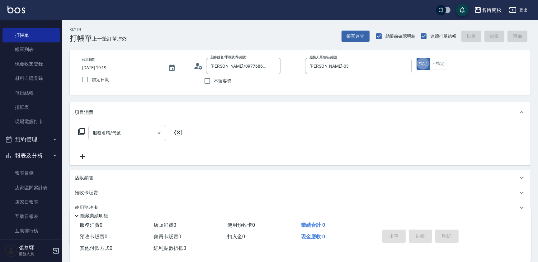
click at [132, 134] on input "服務名稱/代號" at bounding box center [122, 132] width 63 height 11
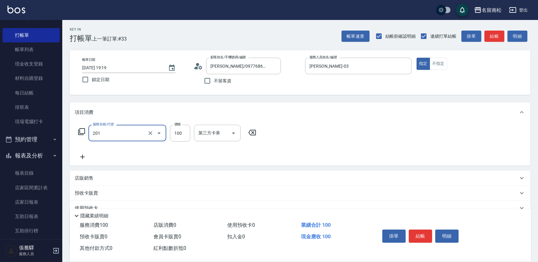
type input "洗髮[100](201)"
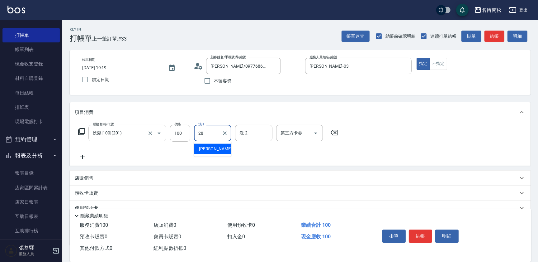
type input "[PERSON_NAME]-28"
click at [84, 155] on icon at bounding box center [83, 156] width 16 height 7
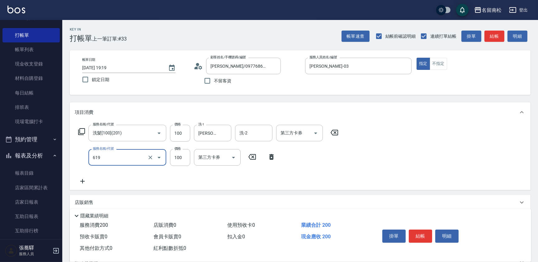
type input "煥彩.玻酸.晶膜.水療(619)"
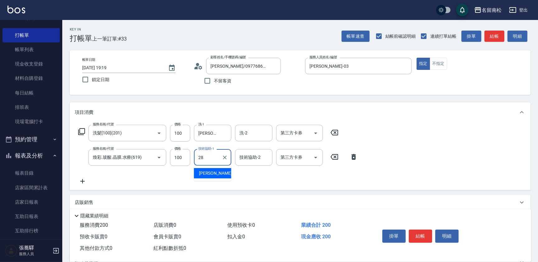
type input "[PERSON_NAME]-28"
click at [82, 184] on icon at bounding box center [83, 180] width 16 height 7
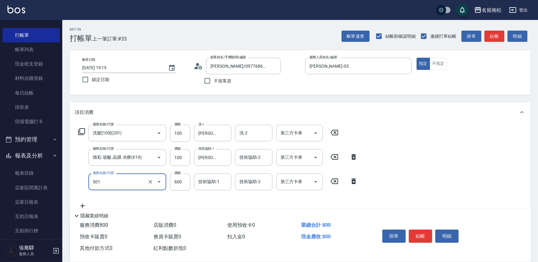
type input "自備染髮[600](501)"
type input "800"
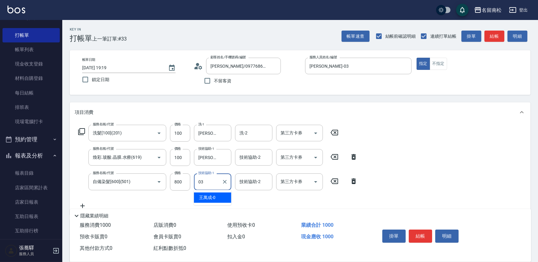
type input "[PERSON_NAME]-03"
click at [425, 236] on button "結帳" at bounding box center [420, 235] width 23 height 13
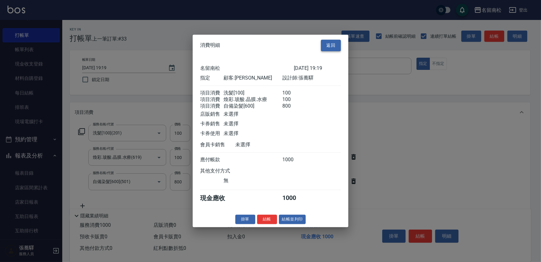
click at [339, 43] on button "返回" at bounding box center [331, 46] width 20 height 12
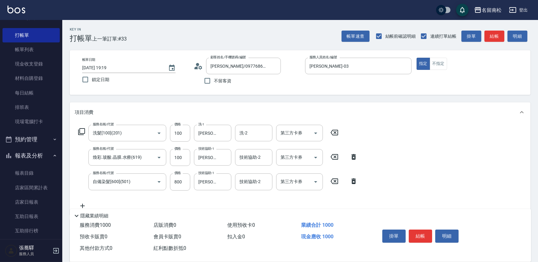
click at [84, 204] on icon at bounding box center [83, 205] width 16 height 7
type input "剪髮(450)(406)"
click at [186, 206] on input "450" at bounding box center [180, 206] width 20 height 17
type input "480"
click at [414, 234] on button "結帳" at bounding box center [420, 235] width 23 height 13
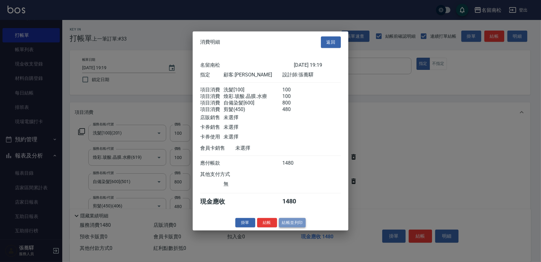
click at [300, 226] on button "結帳並列印" at bounding box center [292, 222] width 27 height 10
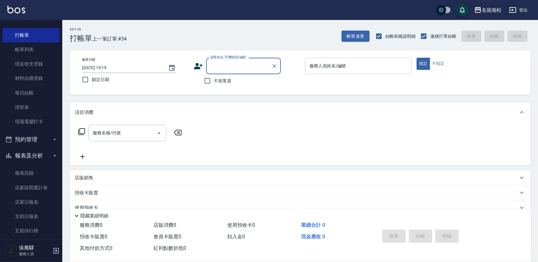
click at [365, 59] on div "服務人員姓名/編號" at bounding box center [358, 66] width 107 height 17
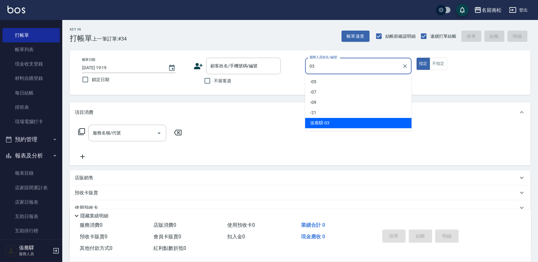
type input "[PERSON_NAME]-03"
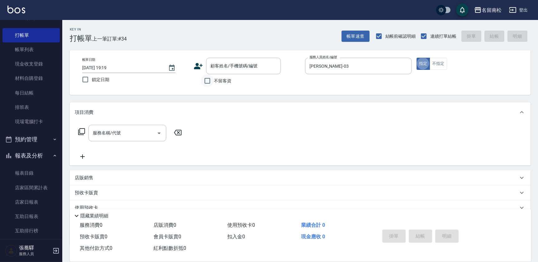
click at [204, 80] on input "不留客資" at bounding box center [207, 80] width 13 height 13
checkbox input "true"
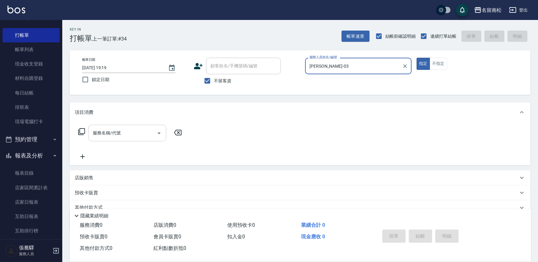
click at [110, 136] on input "服務名稱/代號" at bounding box center [122, 132] width 63 height 11
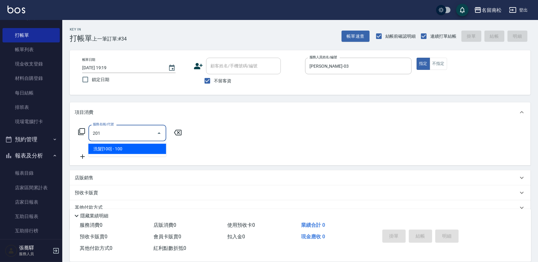
type input "洗髮[100](201)"
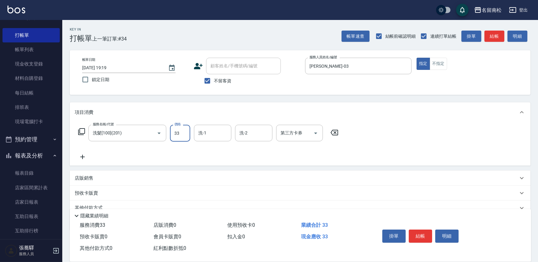
type input "33"
click at [333, 133] on icon at bounding box center [335, 132] width 16 height 7
type input "洗髮[100](201)"
type input "[PERSON_NAME]-03"
click at [84, 156] on icon at bounding box center [83, 156] width 16 height 7
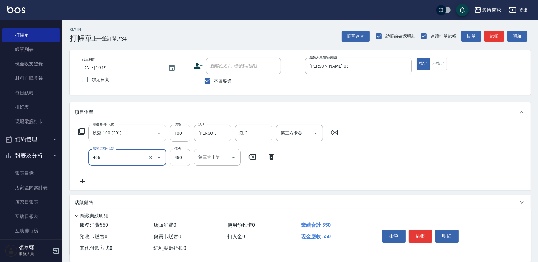
type input "剪髮(450)(406)"
click at [178, 155] on input "450" at bounding box center [180, 157] width 20 height 17
type input "480"
click at [417, 232] on button "結帳" at bounding box center [420, 235] width 23 height 13
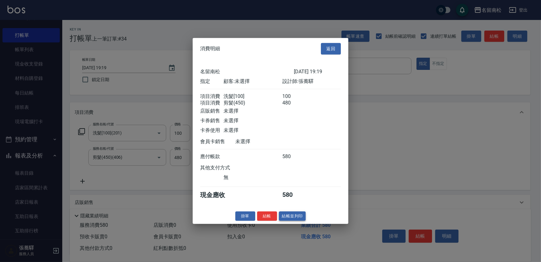
click at [295, 221] on button "結帳並列印" at bounding box center [292, 216] width 27 height 10
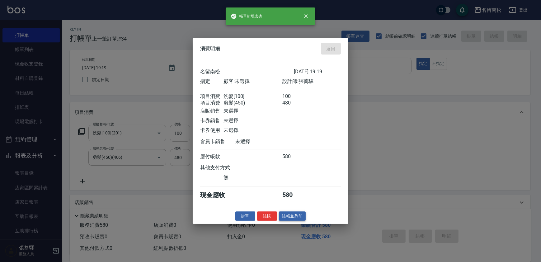
type input "[DATE] 19:20"
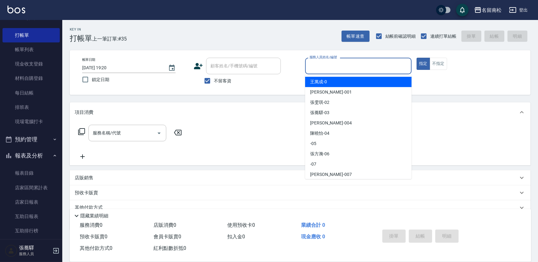
click at [356, 65] on input "服務人員姓名/編號" at bounding box center [358, 65] width 101 height 11
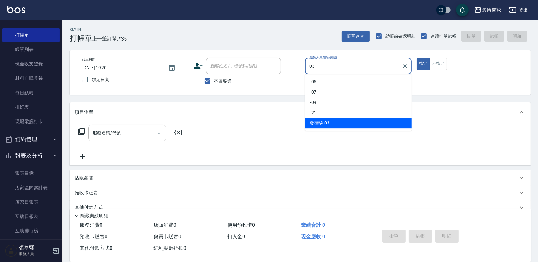
type input "[PERSON_NAME]-03"
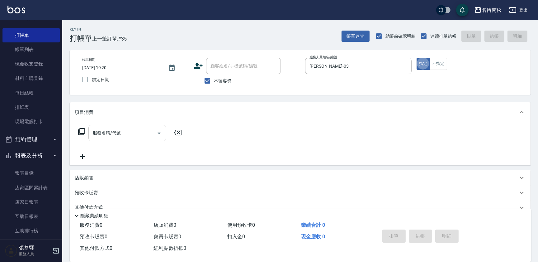
click at [122, 132] on input "服務名稱/代號" at bounding box center [122, 132] width 63 height 11
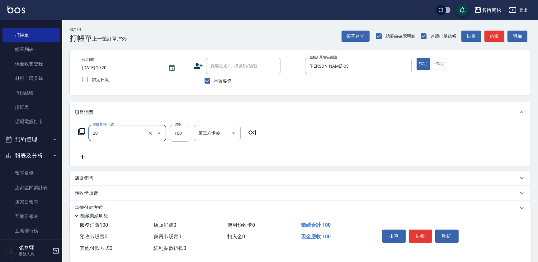
type input "洗髮[100](201)"
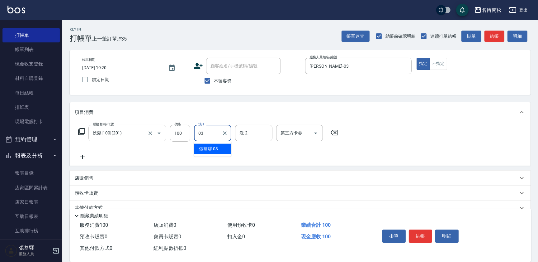
type input "[PERSON_NAME]-03"
click at [86, 155] on icon at bounding box center [83, 156] width 16 height 7
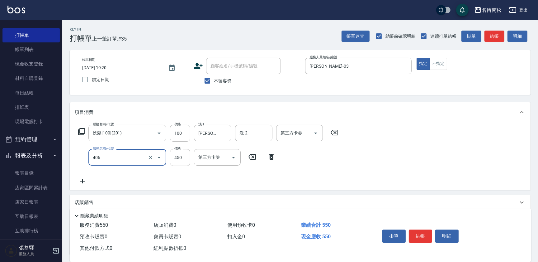
type input "剪髮(450)(406)"
click at [180, 154] on input "450" at bounding box center [180, 157] width 20 height 17
type input "480"
click at [427, 233] on button "結帳" at bounding box center [420, 235] width 23 height 13
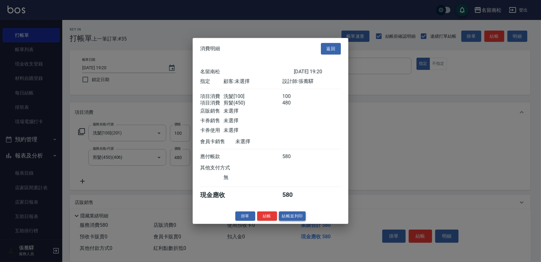
click at [304, 214] on button "結帳並列印" at bounding box center [292, 216] width 27 height 10
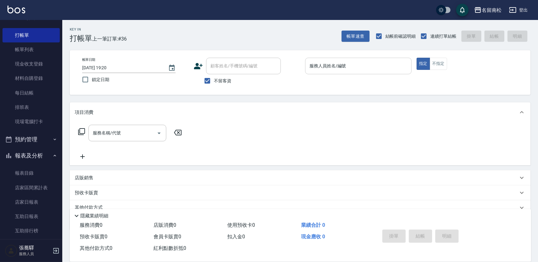
click at [373, 66] on input "服務人員姓名/編號" at bounding box center [358, 65] width 101 height 11
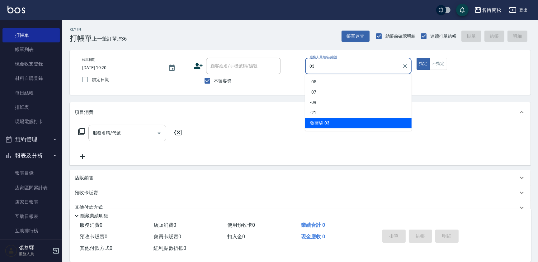
type input "[PERSON_NAME]-03"
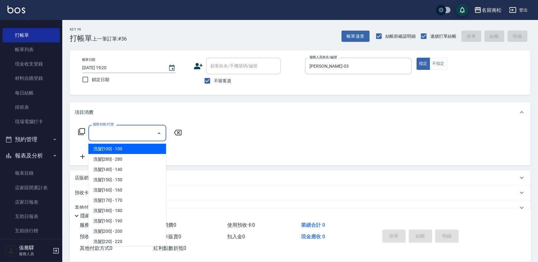
click at [121, 131] on input "服務名稱/代號" at bounding box center [122, 132] width 63 height 11
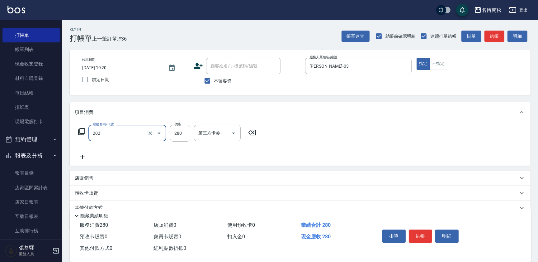
type input "洗髮[280](202)"
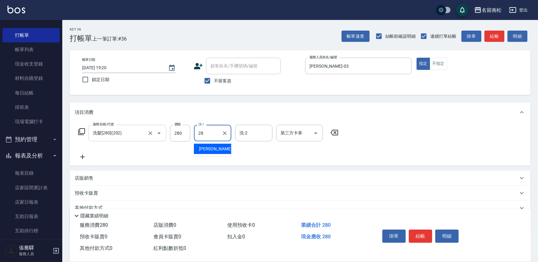
type input "[PERSON_NAME]-28"
click at [426, 235] on button "結帳" at bounding box center [420, 235] width 23 height 13
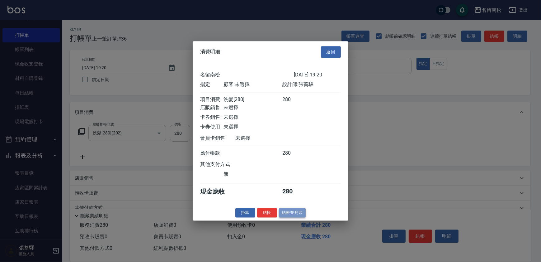
click at [300, 215] on button "結帳並列印" at bounding box center [292, 213] width 27 height 10
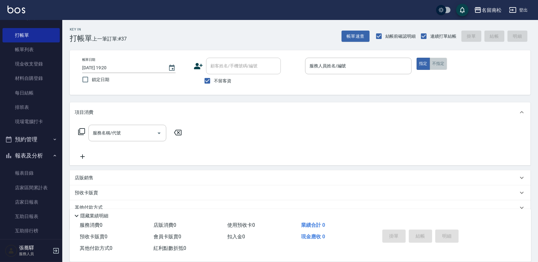
click at [436, 59] on button "不指定" at bounding box center [438, 64] width 17 height 12
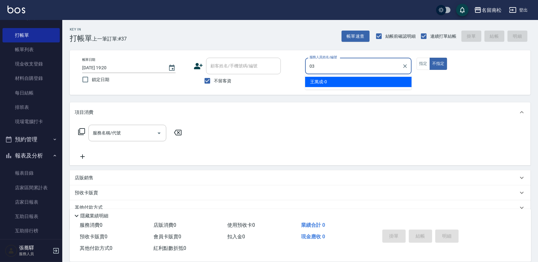
type input "[PERSON_NAME]-03"
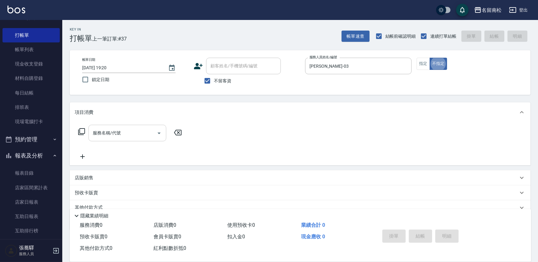
click at [122, 131] on input "服務名稱/代號" at bounding box center [122, 132] width 63 height 11
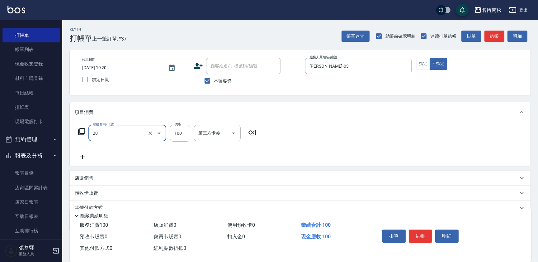
type input "洗髮[100](201)"
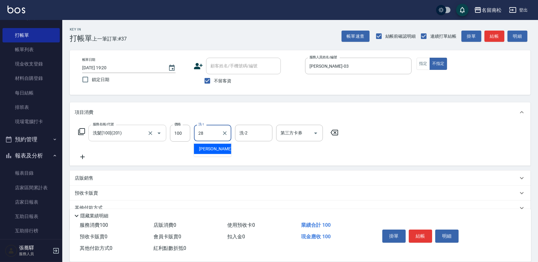
type input "[PERSON_NAME]-28"
click at [82, 156] on icon at bounding box center [83, 156] width 16 height 7
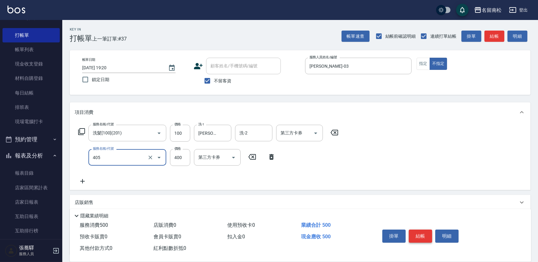
type input "剪髮(400)(405)"
click at [418, 232] on button "結帳" at bounding box center [420, 235] width 23 height 13
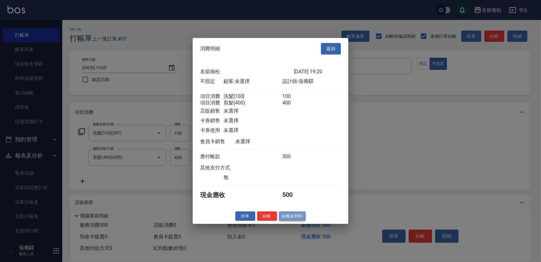
click at [298, 221] on button "結帳並列印" at bounding box center [292, 216] width 27 height 10
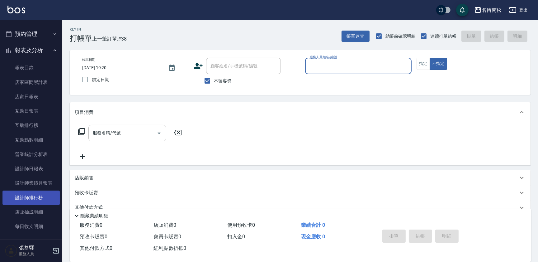
scroll to position [155, 0]
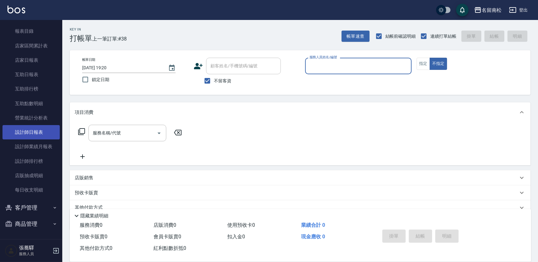
click at [43, 135] on link "設計師日報表" at bounding box center [30, 132] width 57 height 14
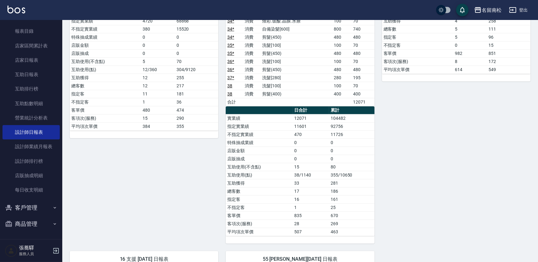
scroll to position [194, 0]
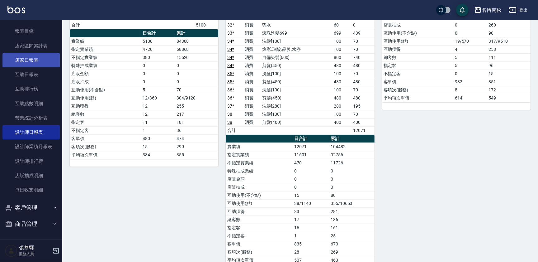
click at [31, 63] on link "店家日報表" at bounding box center [30, 60] width 57 height 14
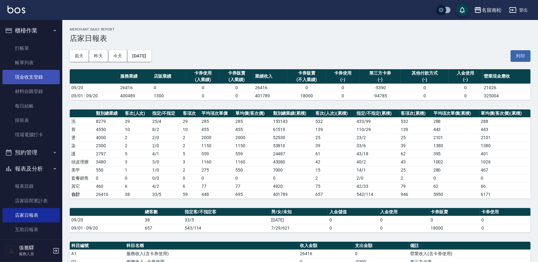
click at [49, 74] on link "現金收支登錄" at bounding box center [30, 77] width 57 height 14
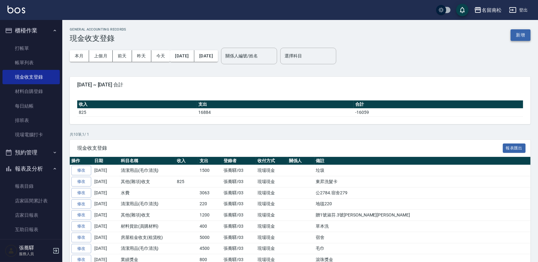
click at [523, 34] on button "新增" at bounding box center [521, 35] width 20 height 12
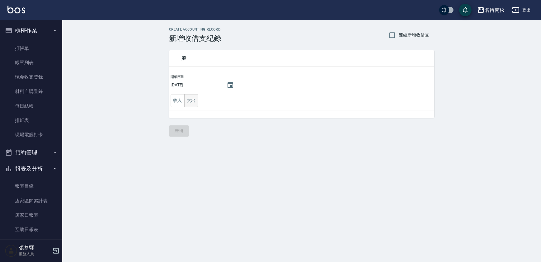
click at [191, 102] on button "支出" at bounding box center [191, 100] width 14 height 13
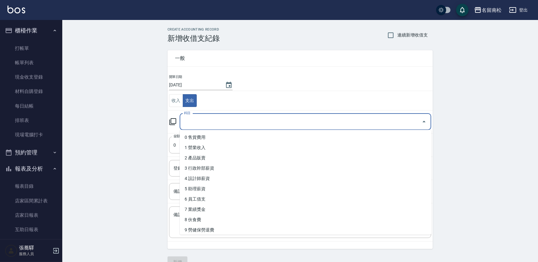
click at [199, 118] on input "科目" at bounding box center [301, 121] width 237 height 11
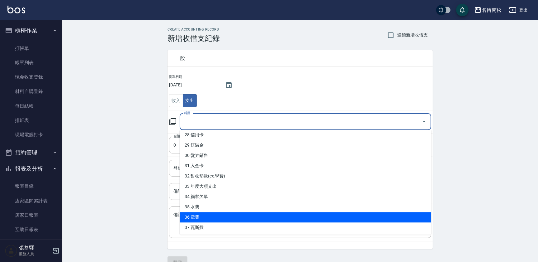
click at [257, 221] on li "36 電費" at bounding box center [306, 217] width 252 height 10
type input "36 電費"
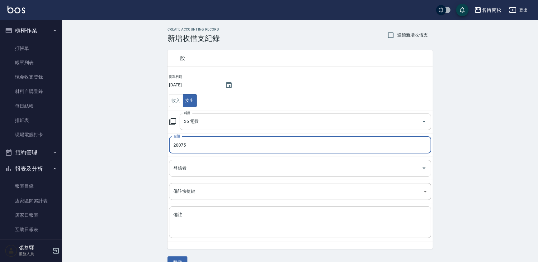
type input "20075"
click at [255, 168] on input "登錄者" at bounding box center [295, 168] width 247 height 11
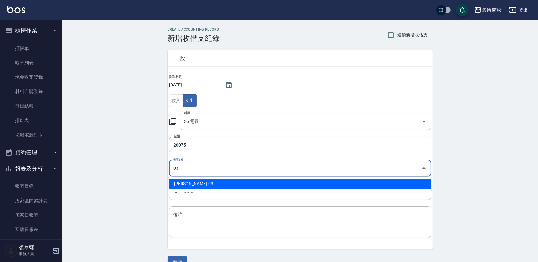
type input "[PERSON_NAME]-03"
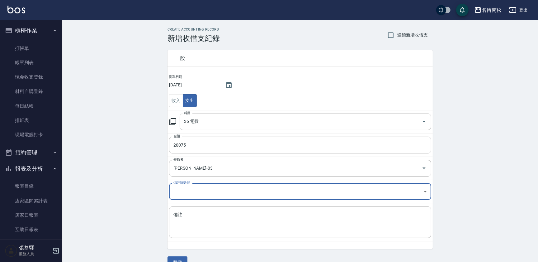
scroll to position [13, 0]
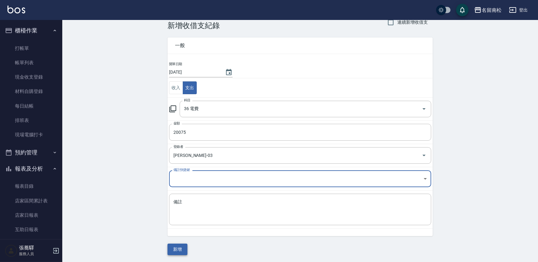
click at [178, 245] on button "新增" at bounding box center [178, 249] width 20 height 12
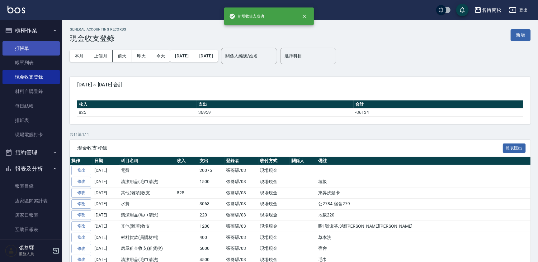
click at [41, 44] on link "打帳單" at bounding box center [30, 48] width 57 height 14
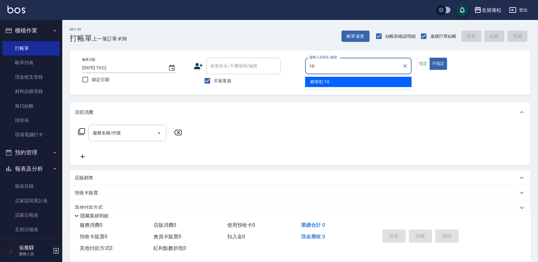
type input "賴宥彤-10"
type button "false"
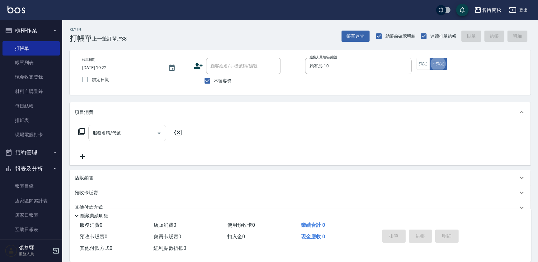
click at [127, 126] on div "服務名稱/代號" at bounding box center [127, 133] width 78 height 17
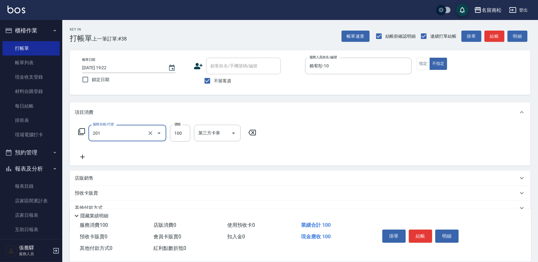
type input "洗髮[100](201)"
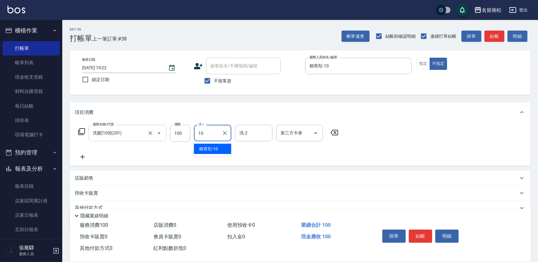
type input "賴宥彤-10"
click at [83, 159] on icon at bounding box center [83, 156] width 16 height 7
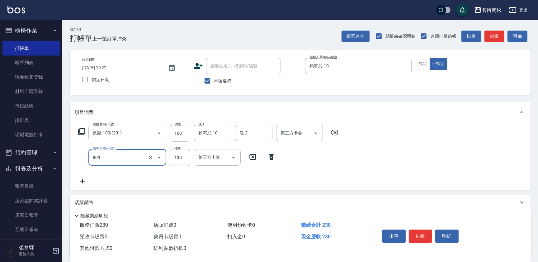
type input "單梳(809)"
drag, startPoint x: 267, startPoint y: 159, endPoint x: 272, endPoint y: 159, distance: 5.6
click at [268, 159] on icon at bounding box center [272, 156] width 16 height 7
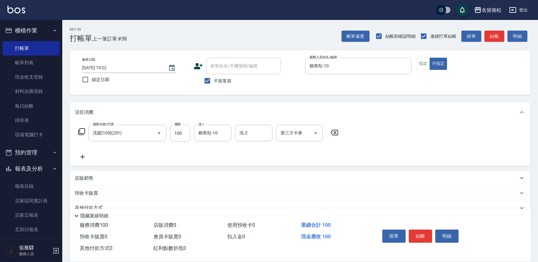
click at [85, 155] on icon at bounding box center [83, 156] width 16 height 7
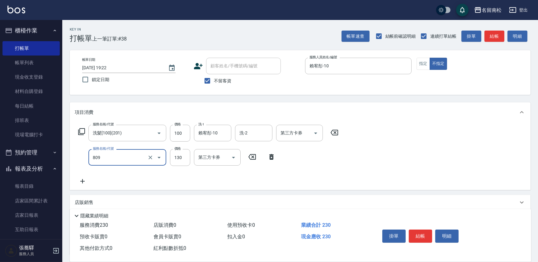
type input "單梳(809)"
click at [273, 158] on icon at bounding box center [271, 157] width 4 height 6
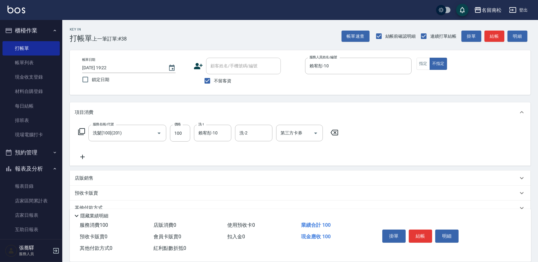
click at [82, 156] on icon at bounding box center [82, 157] width 4 height 4
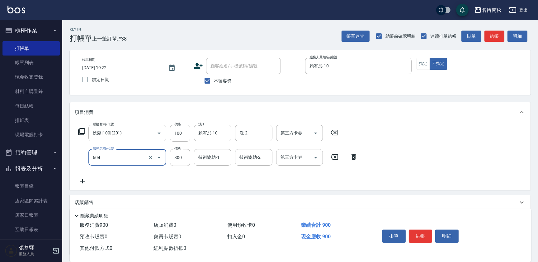
type input "護髮[800](604)"
type input "799"
type input "賴宥彤-10"
click at [426, 231] on button "結帳" at bounding box center [420, 235] width 23 height 13
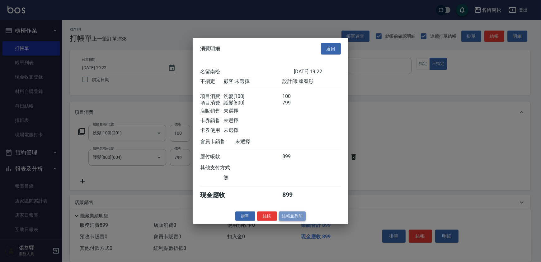
click at [303, 220] on button "結帳並列印" at bounding box center [292, 216] width 27 height 10
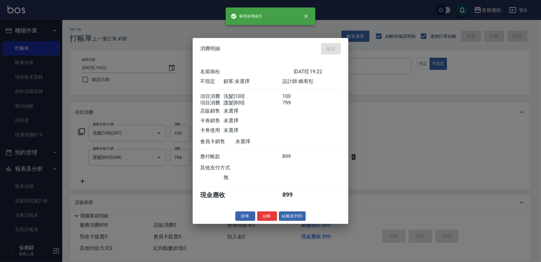
type input "[DATE] 19:31"
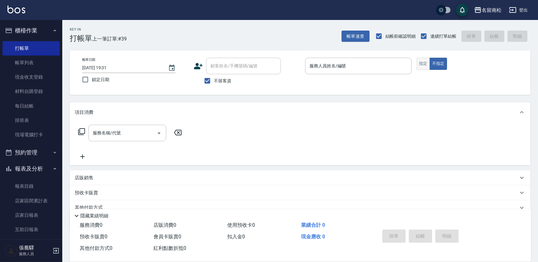
click at [424, 64] on button "指定" at bounding box center [423, 64] width 13 height 12
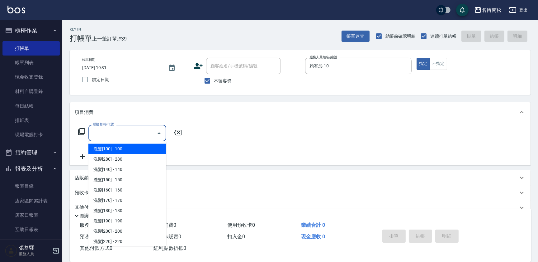
click at [139, 135] on input "服務名稱/代號" at bounding box center [122, 132] width 63 height 11
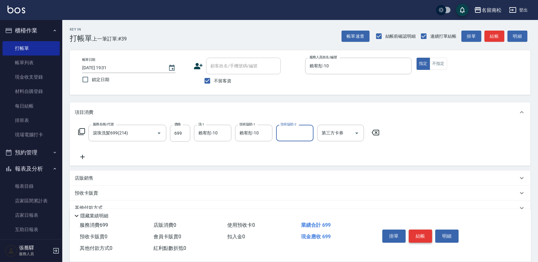
click at [417, 230] on button "結帳" at bounding box center [420, 235] width 23 height 13
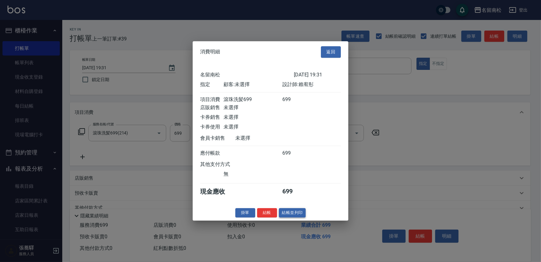
click at [296, 212] on button "結帳並列印" at bounding box center [292, 213] width 27 height 10
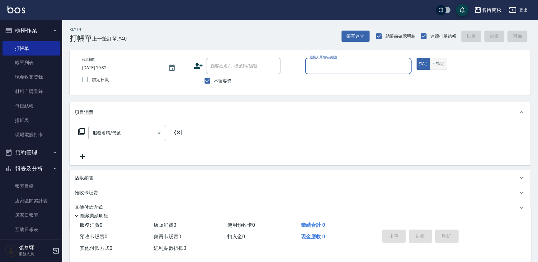
click at [439, 68] on button "不指定" at bounding box center [438, 64] width 17 height 12
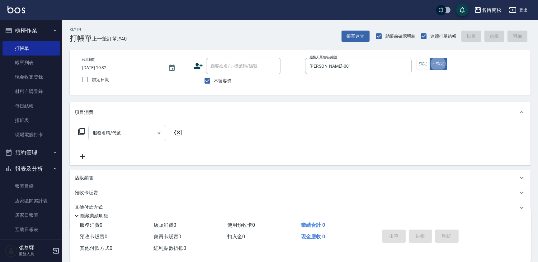
click at [133, 135] on input "服務名稱/代號" at bounding box center [122, 132] width 63 height 11
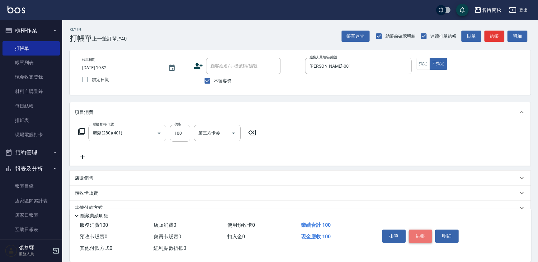
click at [424, 234] on button "結帳" at bounding box center [420, 235] width 23 height 13
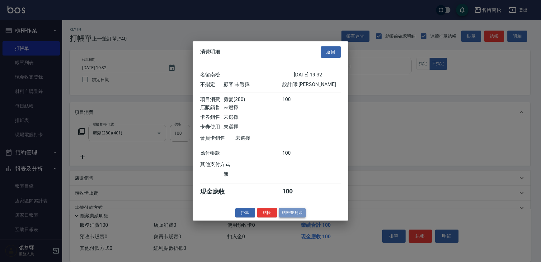
click at [294, 217] on button "結帳並列印" at bounding box center [292, 213] width 27 height 10
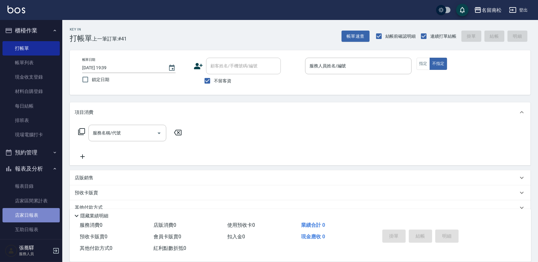
click at [42, 212] on link "店家日報表" at bounding box center [30, 215] width 57 height 14
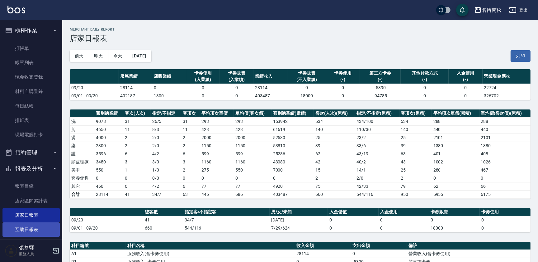
click at [523, 54] on button "列印" at bounding box center [521, 56] width 20 height 12
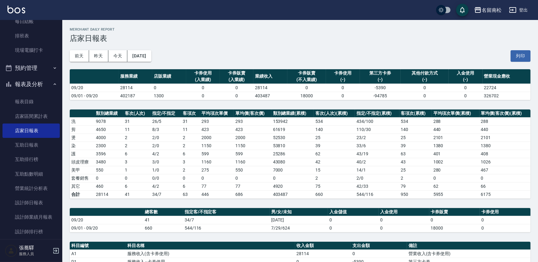
scroll to position [106, 0]
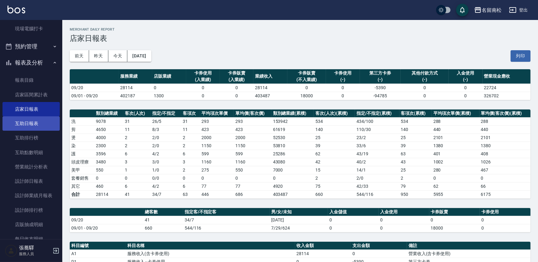
click at [24, 123] on link "互助日報表" at bounding box center [30, 123] width 57 height 14
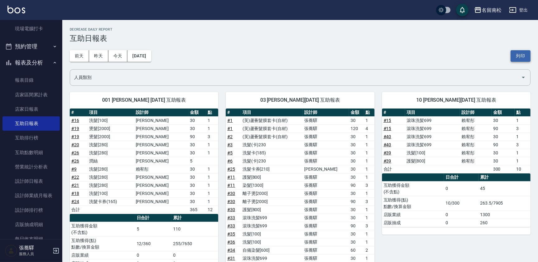
click at [516, 55] on button "列印" at bounding box center [521, 56] width 20 height 12
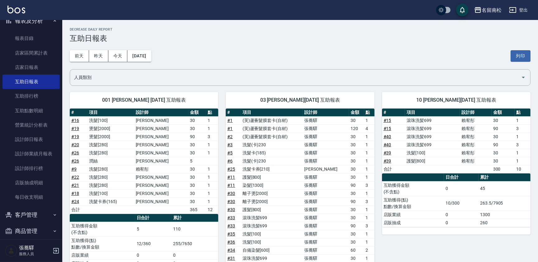
scroll to position [155, 0]
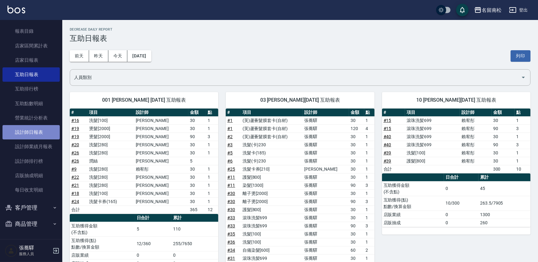
click at [47, 133] on link "設計師日報表" at bounding box center [30, 132] width 57 height 14
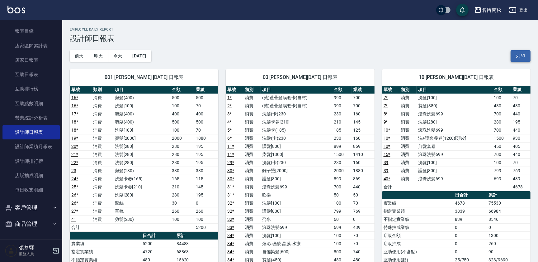
click at [524, 56] on button "列印" at bounding box center [521, 56] width 20 height 12
click at [40, 75] on link "互助日報表" at bounding box center [30, 74] width 57 height 14
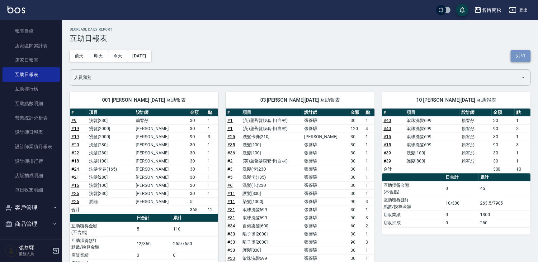
click at [516, 50] on button "列印" at bounding box center [521, 56] width 20 height 12
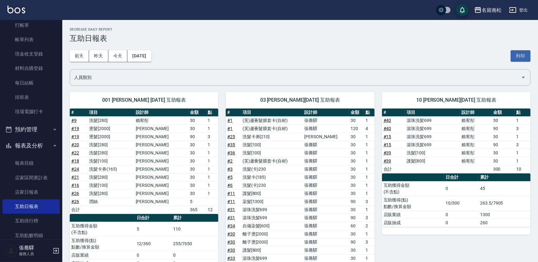
scroll to position [7, 0]
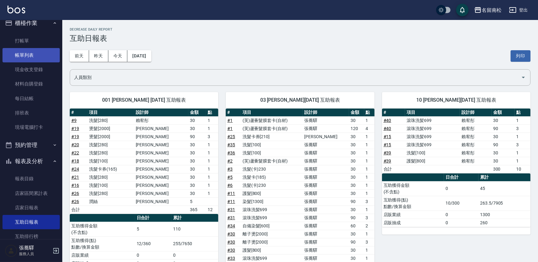
click at [40, 58] on link "帳單列表" at bounding box center [30, 55] width 57 height 14
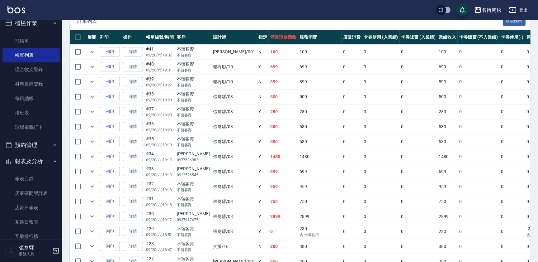
scroll to position [149, 0]
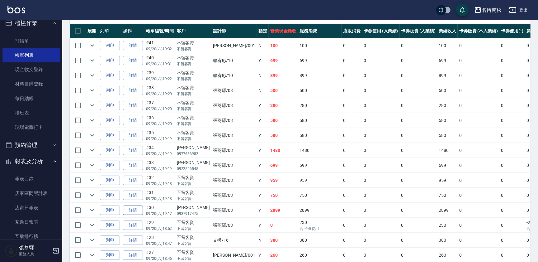
click at [143, 207] on link "詳情" at bounding box center [133, 210] width 20 height 10
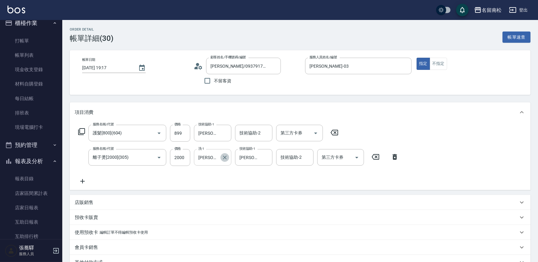
click at [225, 158] on icon "Clear" at bounding box center [225, 157] width 6 height 6
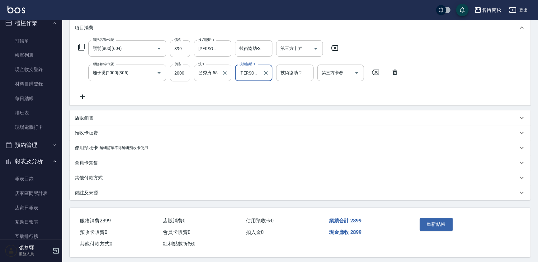
scroll to position [85, 0]
click at [439, 221] on button "重新結帳" at bounding box center [436, 222] width 33 height 13
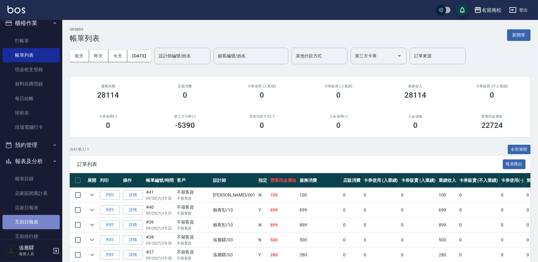
click at [46, 223] on link "互助日報表" at bounding box center [30, 222] width 57 height 14
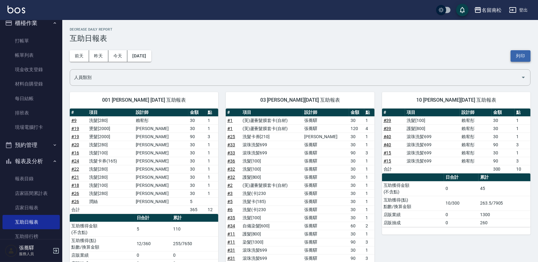
click at [521, 52] on button "列印" at bounding box center [521, 56] width 20 height 12
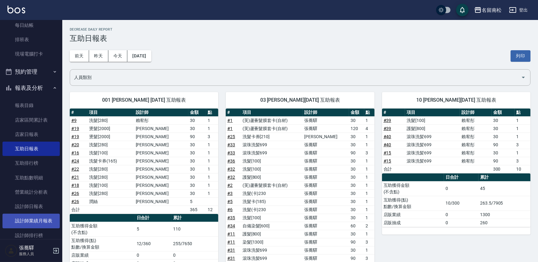
scroll to position [85, 0]
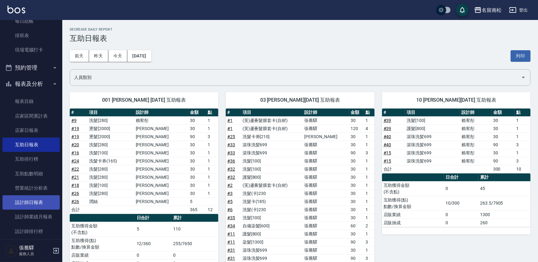
click at [34, 198] on link "設計師日報表" at bounding box center [30, 202] width 57 height 14
